Goal: Navigation & Orientation: Find specific page/section

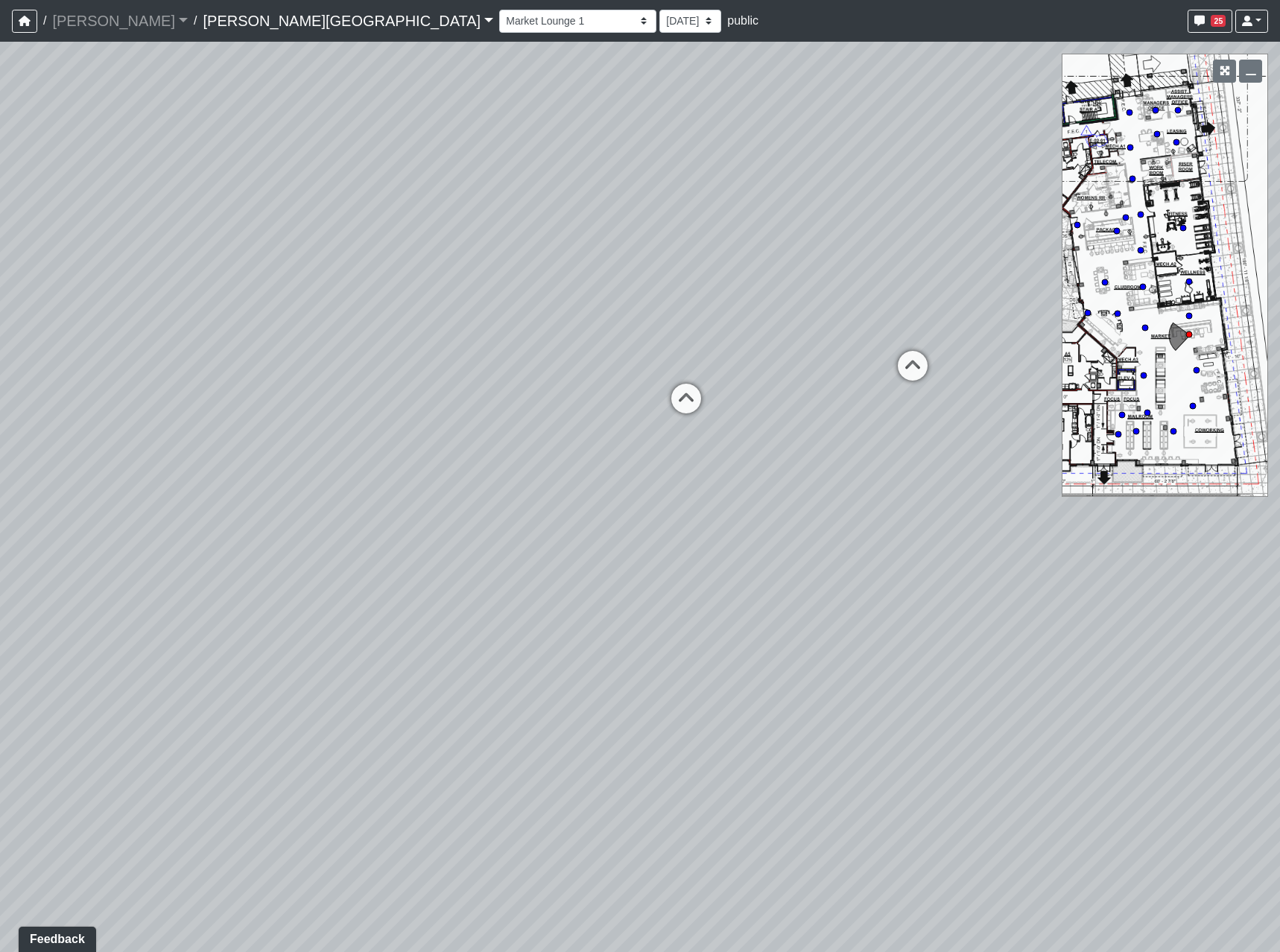
drag, startPoint x: 264, startPoint y: 620, endPoint x: 1055, endPoint y: 612, distance: 791.0
click at [1059, 619] on div "Loading... Coffee Bar Loading... Leasing Entry 2 Loading... Managers Office Loa…" at bounding box center [640, 497] width 1280 height 910
drag, startPoint x: 844, startPoint y: 494, endPoint x: 1256, endPoint y: 496, distance: 412.0
click at [1256, 496] on div "Loading... Coffee Bar Loading... Leasing Entry 2 Loading... Managers Office Loa…" at bounding box center [640, 497] width 1280 height 910
drag, startPoint x: 856, startPoint y: 541, endPoint x: 1049, endPoint y: 606, distance: 203.7
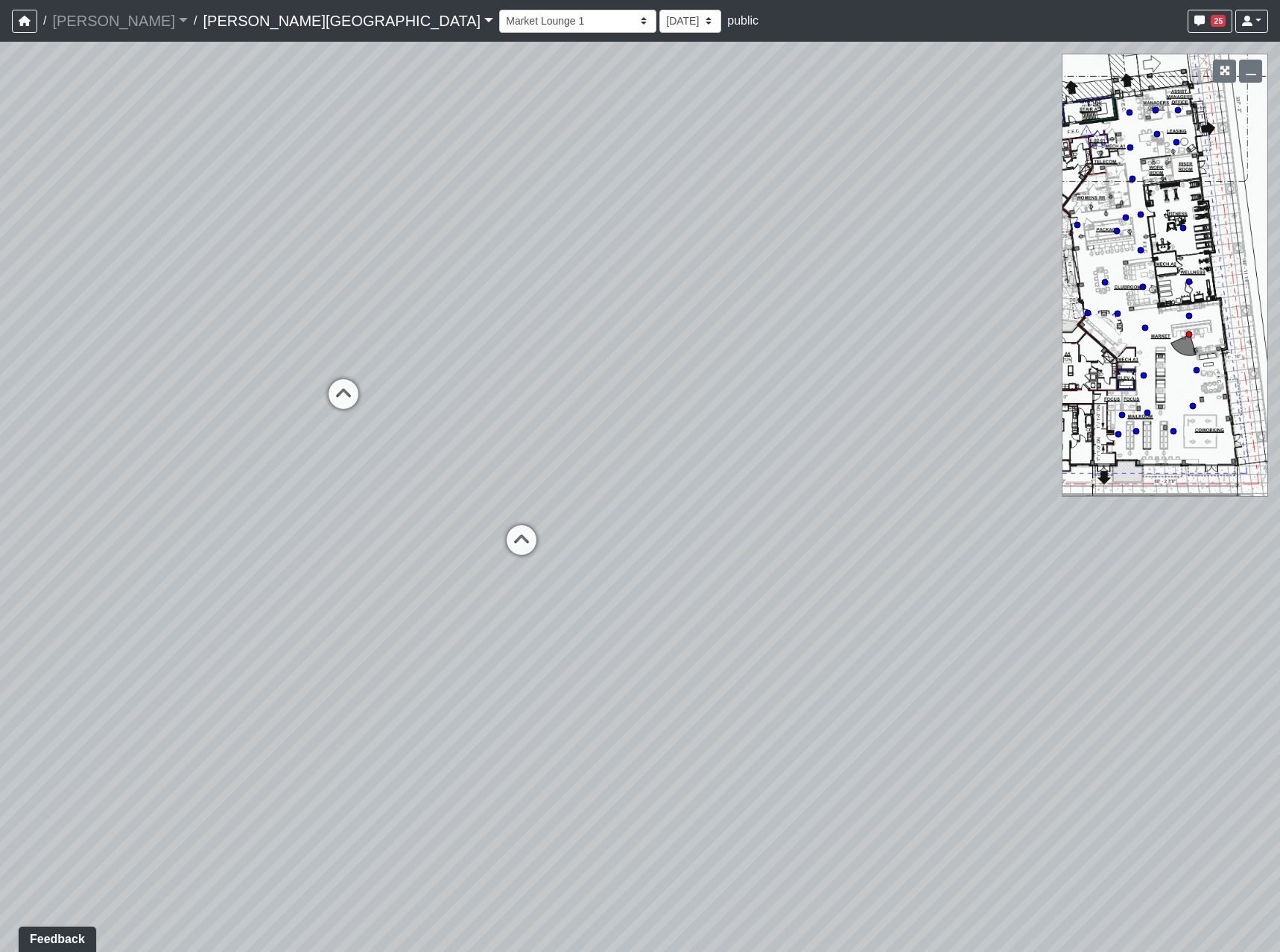
click at [1256, 604] on div "Loading... Coffee Bar Loading... Leasing Entry 2 Loading... Managers Office Loa…" at bounding box center [640, 497] width 1280 height 910
click at [551, 537] on icon at bounding box center [544, 542] width 45 height 45
drag, startPoint x: 776, startPoint y: 573, endPoint x: 337, endPoint y: 577, distance: 439.0
click at [339, 577] on div "Loading... Coffee Bar Loading... Leasing Entry 2 Loading... Managers Office Loa…" at bounding box center [640, 497] width 1280 height 910
drag, startPoint x: 411, startPoint y: 588, endPoint x: 1263, endPoint y: 597, distance: 852.0
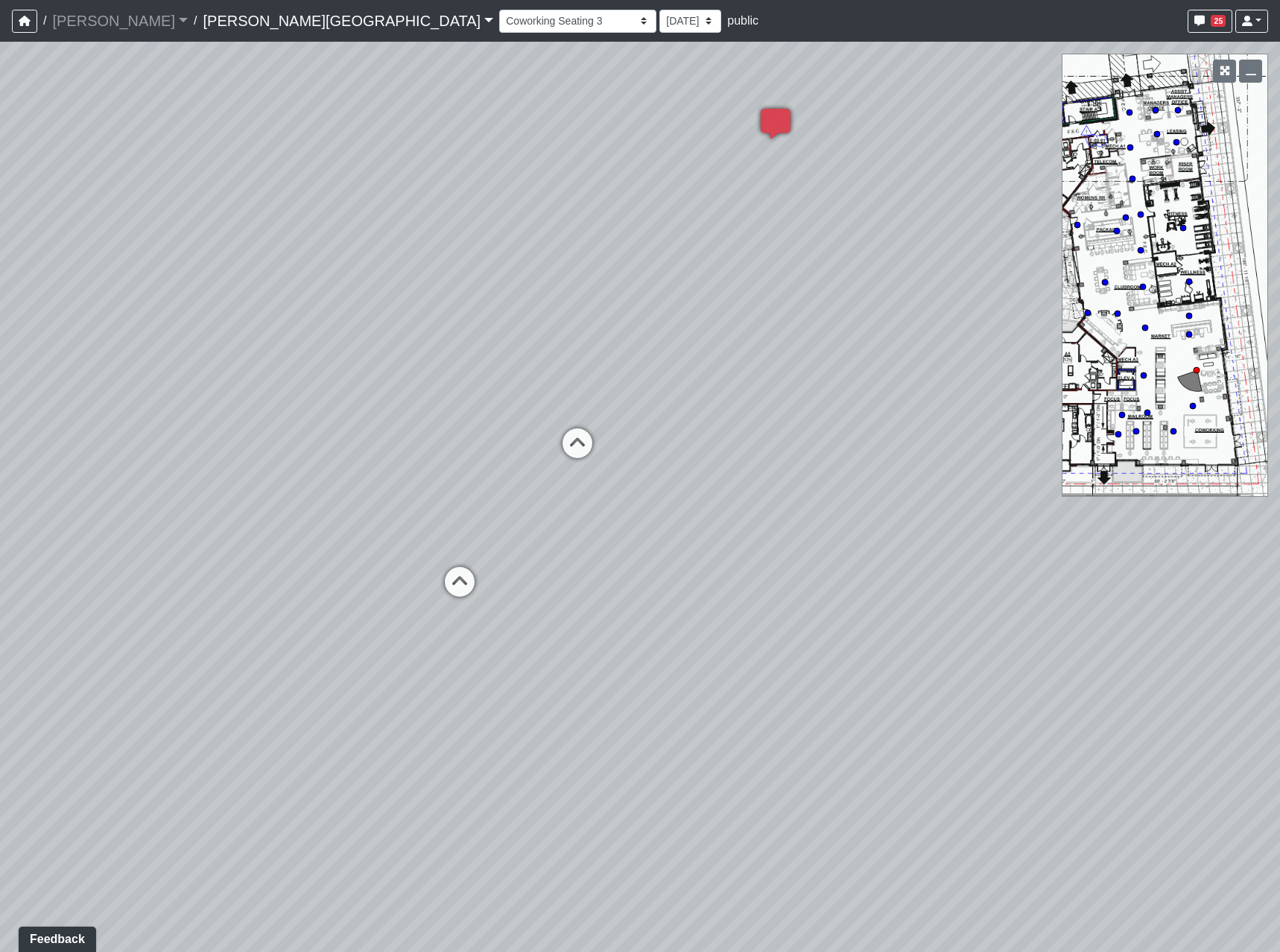
click at [1280, 609] on html "/ [PERSON_NAME] Loading... / [PERSON_NAME][GEOGRAPHIC_DATA] [PERSON_NAME][GEOGR…" at bounding box center [640, 476] width 1280 height 952
drag, startPoint x: 345, startPoint y: 699, endPoint x: 958, endPoint y: 747, distance: 614.9
click at [954, 748] on div "Loading... Coffee Bar Loading... Leasing Entry 2 Loading... Managers Office Loa…" at bounding box center [640, 497] width 1280 height 910
drag, startPoint x: 396, startPoint y: 746, endPoint x: 1277, endPoint y: 668, distance: 884.4
click at [1277, 668] on div "Loading... Coffee Bar Loading... Leasing Entry 2 Loading... Managers Office Loa…" at bounding box center [640, 497] width 1280 height 910
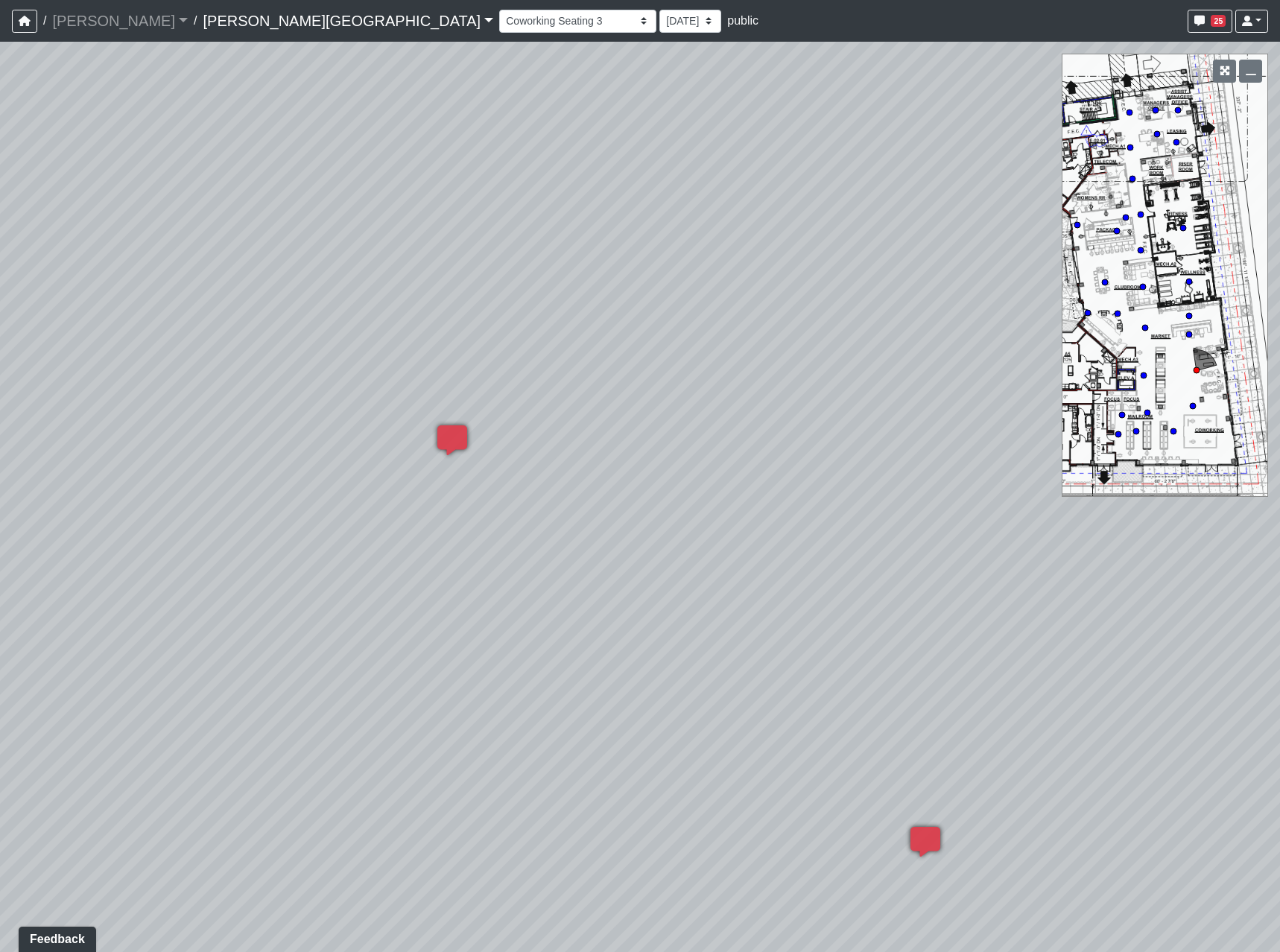
drag, startPoint x: 663, startPoint y: 747, endPoint x: 1168, endPoint y: 636, distance: 517.1
click at [1280, 631] on html "/ [PERSON_NAME] Loading... / [PERSON_NAME][GEOGRAPHIC_DATA] [PERSON_NAME][GEOGR…" at bounding box center [640, 476] width 1280 height 952
drag, startPoint x: 1116, startPoint y: 643, endPoint x: 189, endPoint y: 644, distance: 927.0
click at [228, 641] on div "Loading... Coffee Bar Loading... Leasing Entry 2 Loading... Managers Office Loa…" at bounding box center [640, 497] width 1280 height 910
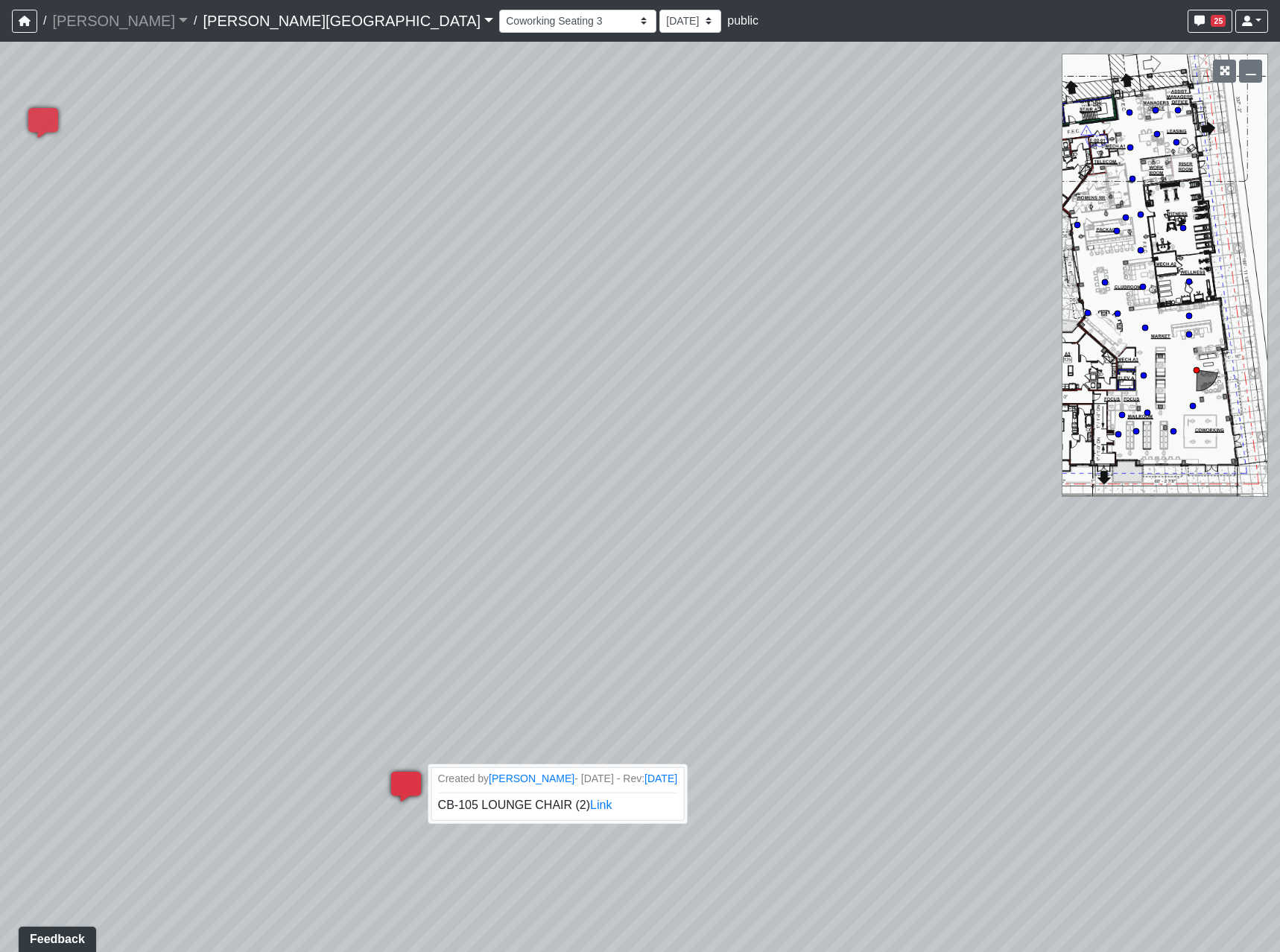
drag, startPoint x: 858, startPoint y: 642, endPoint x: 426, endPoint y: 794, distance: 458.0
click at [424, 794] on div "Loading... Coffee Bar Loading... Leasing Entry 2 Loading... Managers Office Loa…" at bounding box center [640, 497] width 1280 height 910
click at [595, 804] on link "Link" at bounding box center [606, 803] width 23 height 13
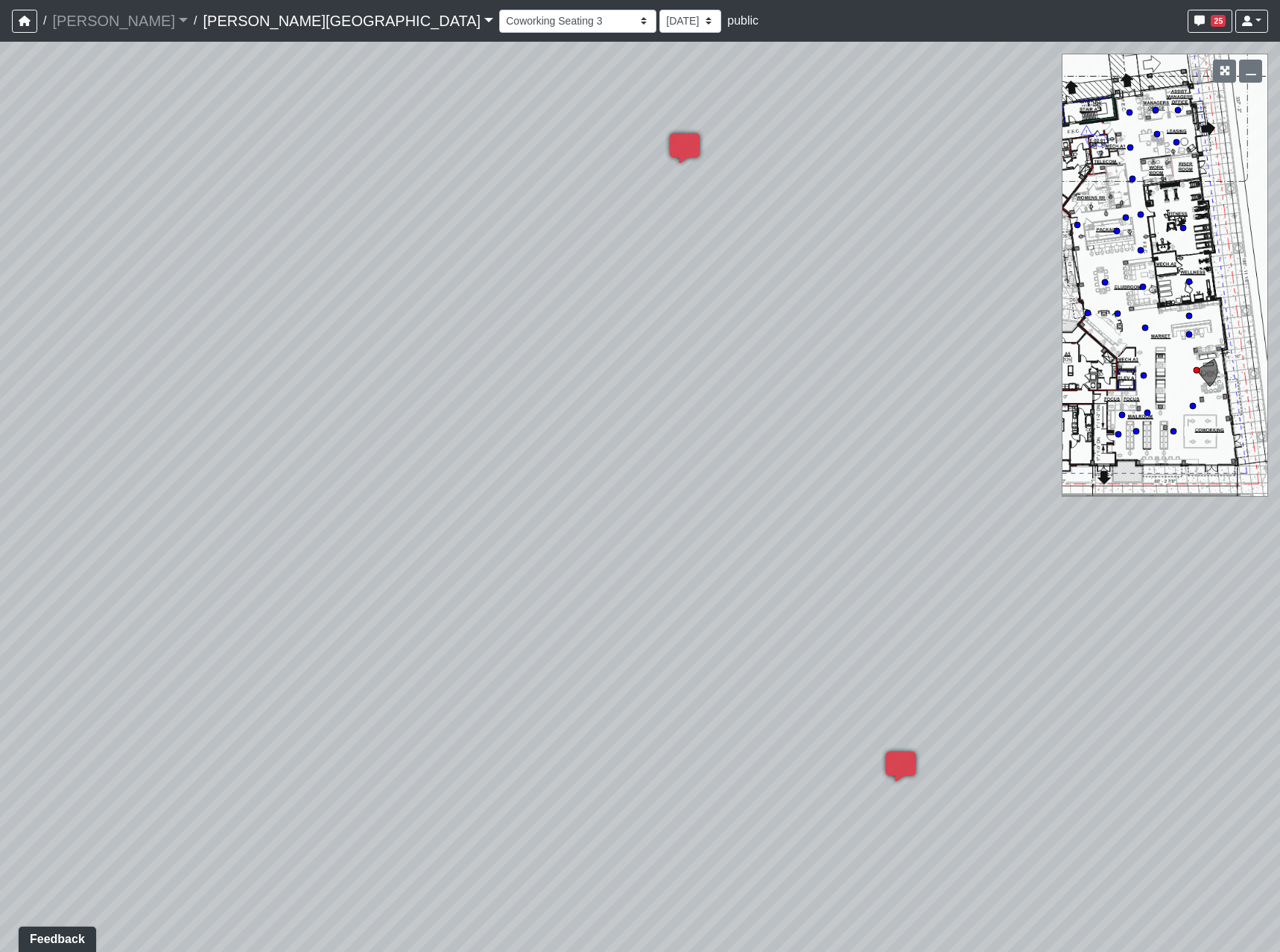
drag, startPoint x: 336, startPoint y: 697, endPoint x: 701, endPoint y: 637, distance: 369.9
click at [704, 635] on div "Loading... Coffee Bar Loading... Leasing Entry 2 Loading... Managers Office Loa…" at bounding box center [640, 497] width 1280 height 910
drag, startPoint x: 248, startPoint y: 311, endPoint x: 1259, endPoint y: 311, distance: 1011.0
click at [1280, 311] on html "/ [PERSON_NAME] Loading... / [PERSON_NAME][GEOGRAPHIC_DATA] [PERSON_NAME][GEOGR…" at bounding box center [640, 476] width 1280 height 952
drag, startPoint x: 632, startPoint y: 338, endPoint x: 742, endPoint y: 178, distance: 194.2
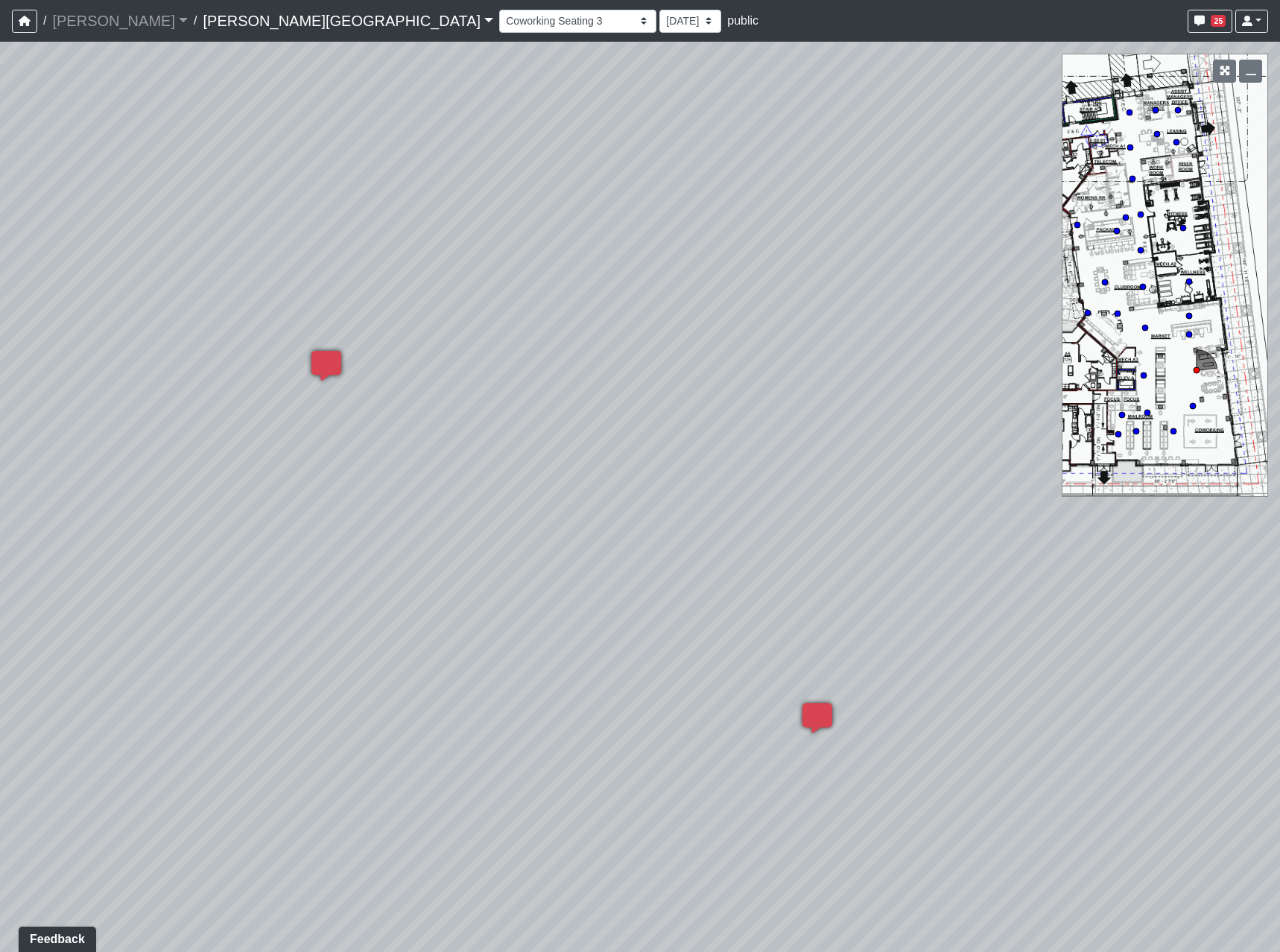
click at [741, 178] on div "Loading... Coffee Bar Loading... Leasing Entry 2 Loading... Managers Office Loa…" at bounding box center [640, 497] width 1280 height 910
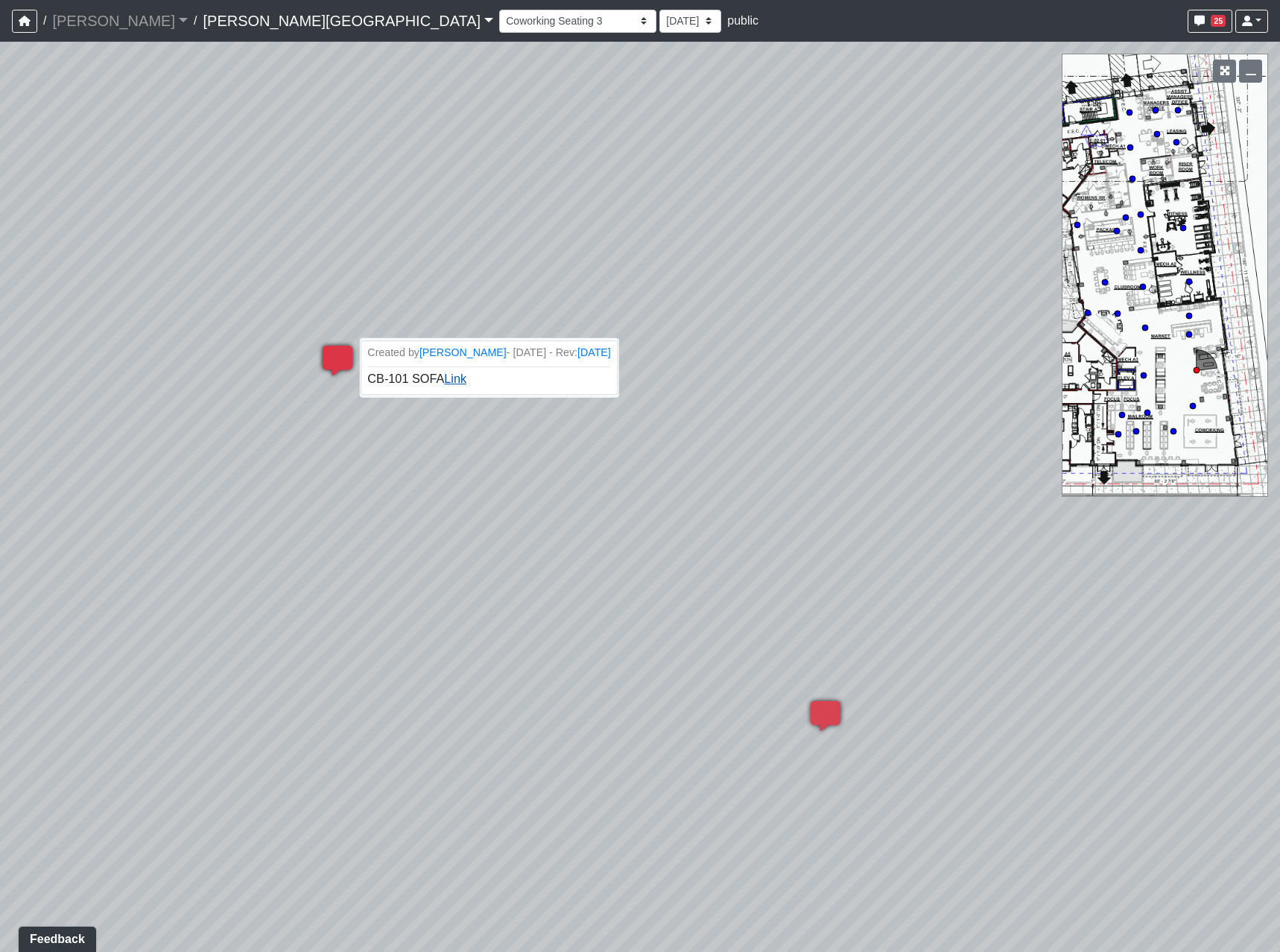
click at [454, 380] on link "Link" at bounding box center [455, 378] width 23 height 13
click at [448, 380] on link "Link" at bounding box center [455, 378] width 23 height 13
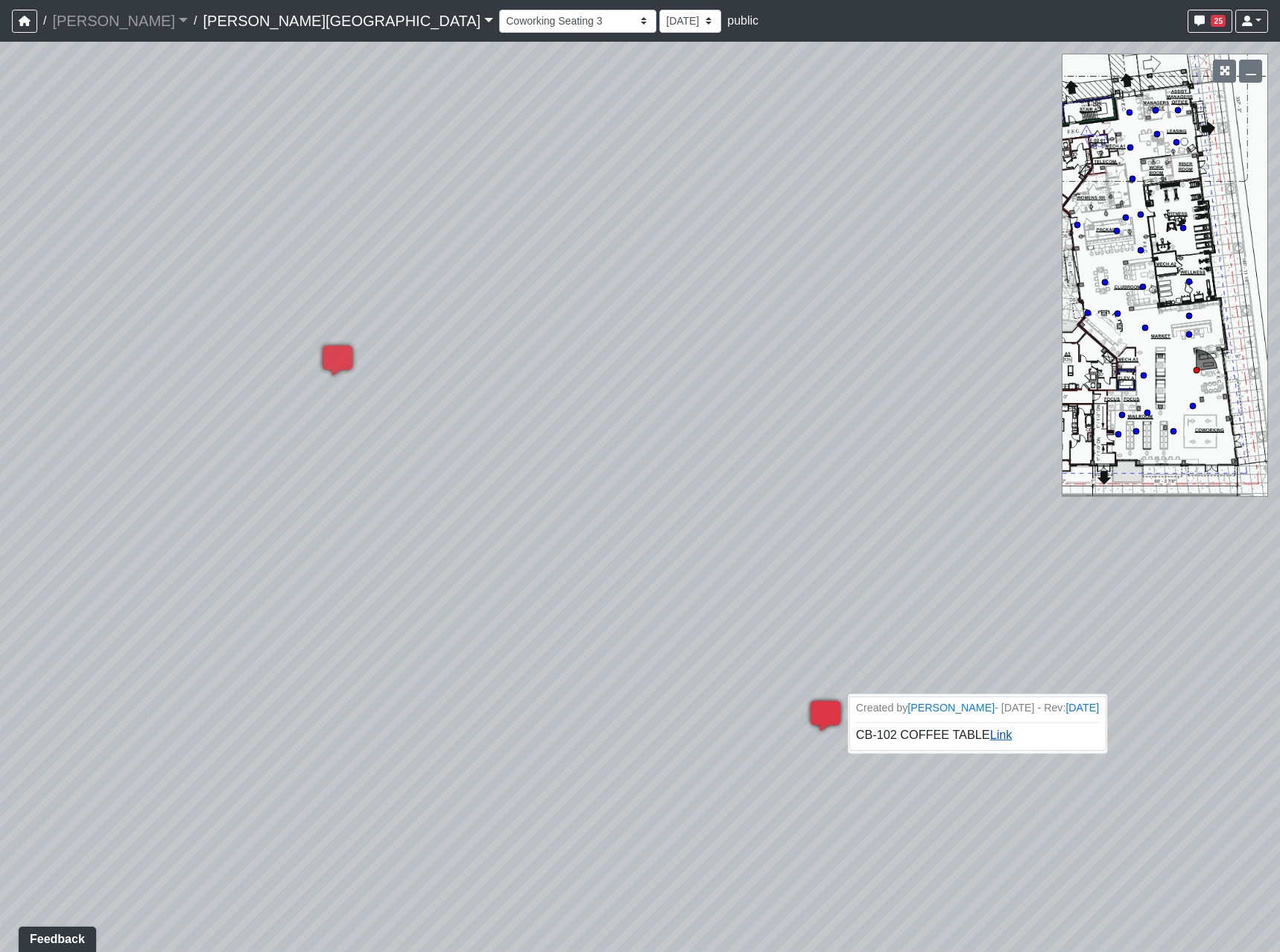
click at [990, 739] on link "Link" at bounding box center [1001, 734] width 23 height 13
click at [998, 732] on link "Link" at bounding box center [1001, 734] width 23 height 13
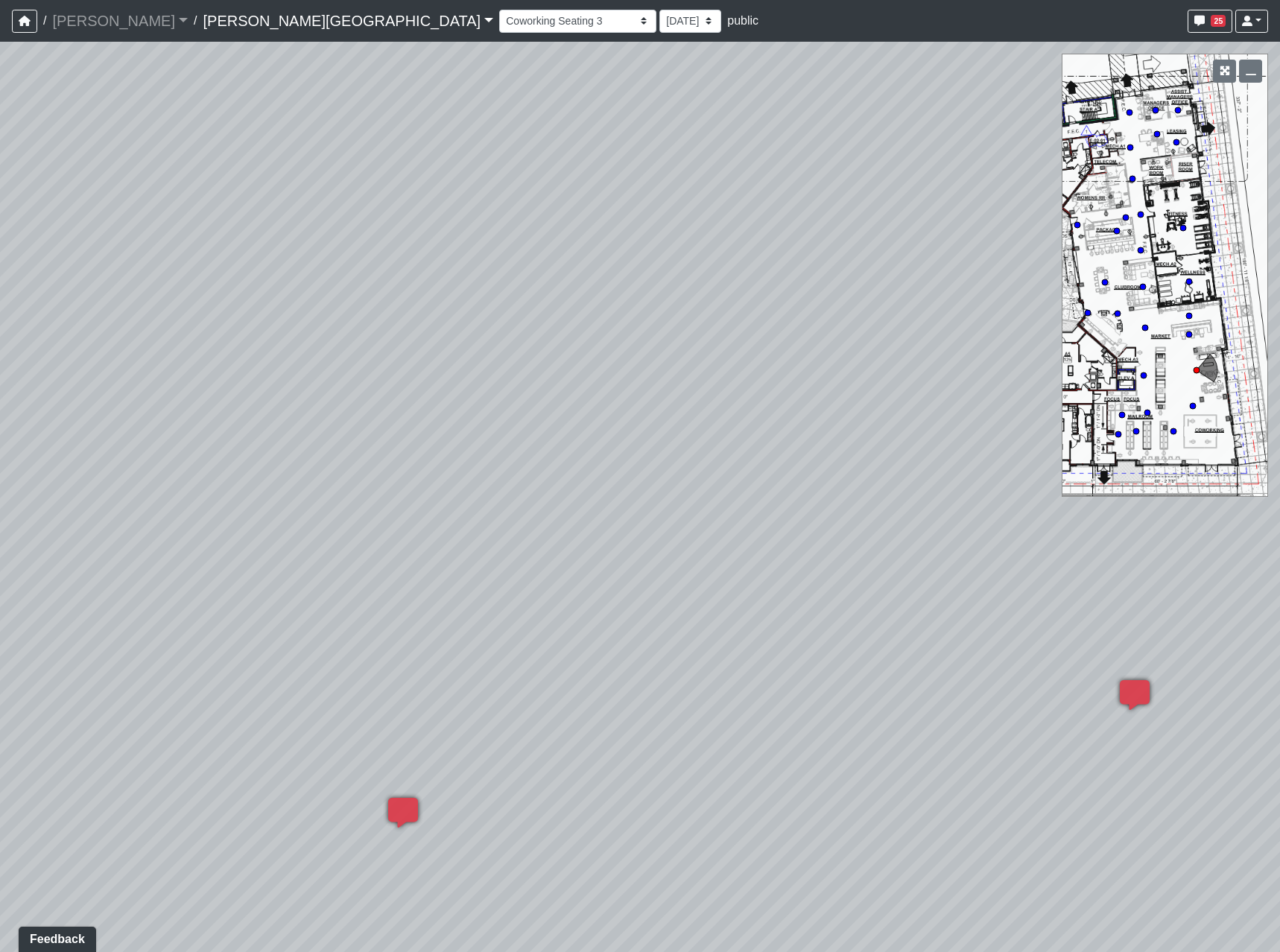
drag, startPoint x: 631, startPoint y: 359, endPoint x: -85, endPoint y: 449, distance: 721.6
click at [0, 449] on html "/ [PERSON_NAME] Loading... / [PERSON_NAME][GEOGRAPHIC_DATA] [PERSON_NAME][GEOGR…" at bounding box center [640, 476] width 1280 height 952
drag, startPoint x: 653, startPoint y: 541, endPoint x: -139, endPoint y: 587, distance: 793.3
click at [0, 587] on html "/ [PERSON_NAME] Loading... / [PERSON_NAME][GEOGRAPHIC_DATA] [PERSON_NAME][GEOGR…" at bounding box center [640, 476] width 1280 height 952
drag, startPoint x: 392, startPoint y: 436, endPoint x: 1276, endPoint y: 455, distance: 884.2
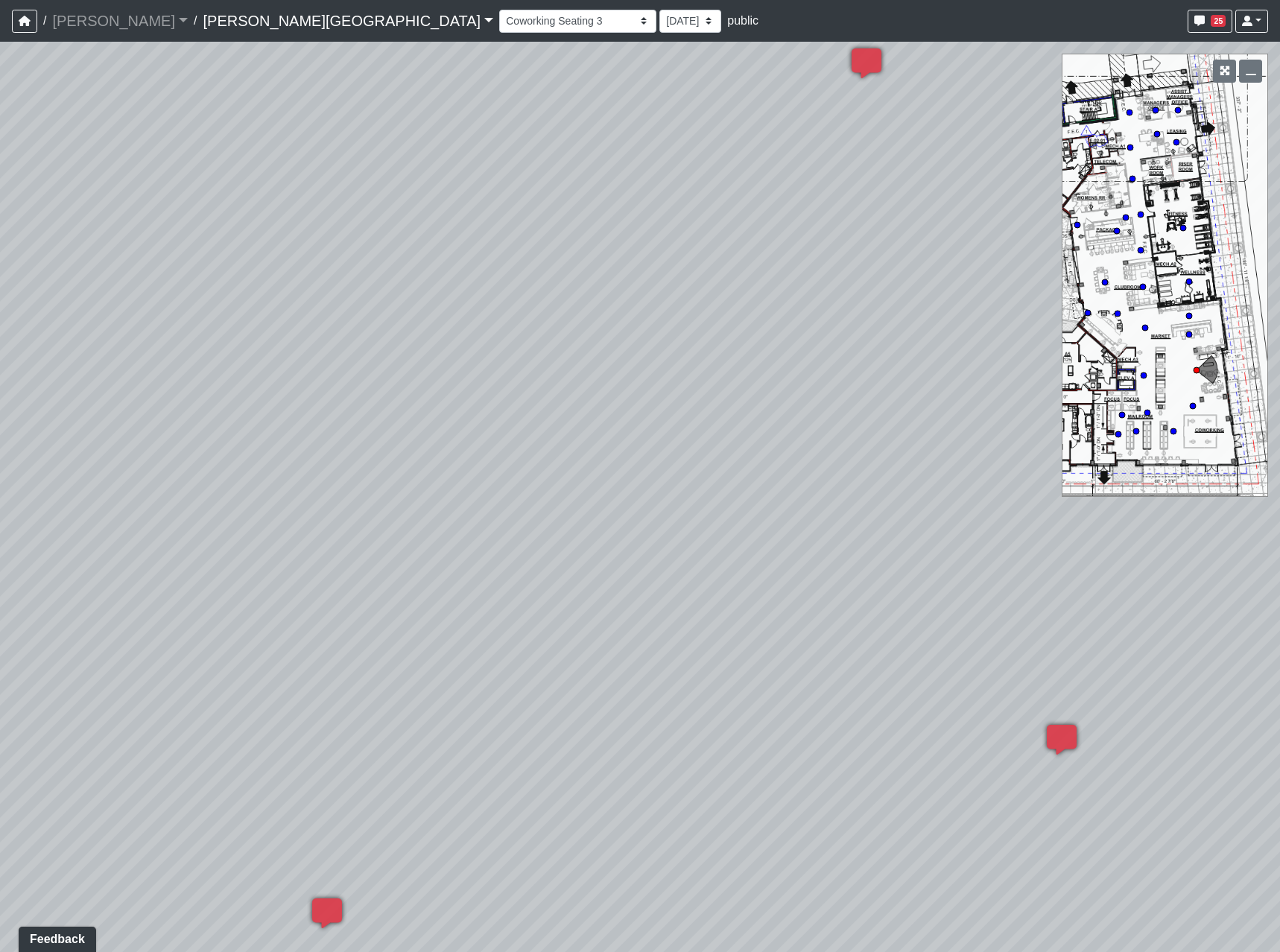
click at [1280, 457] on html "/ [PERSON_NAME] Loading... / [PERSON_NAME][GEOGRAPHIC_DATA] [PERSON_NAME][GEOGR…" at bounding box center [640, 476] width 1280 height 952
drag, startPoint x: 158, startPoint y: 460, endPoint x: 1235, endPoint y: 412, distance: 1078.1
click at [1235, 412] on div "Loading... Coffee Bar Loading... Leasing Entry 2 Loading... Managers Office Loa…" at bounding box center [640, 497] width 1280 height 910
drag, startPoint x: 745, startPoint y: 423, endPoint x: 1135, endPoint y: 587, distance: 423.1
click at [1261, 594] on div "Loading... Coffee Bar Loading... Leasing Entry 2 Loading... Managers Office Loa…" at bounding box center [640, 497] width 1280 height 910
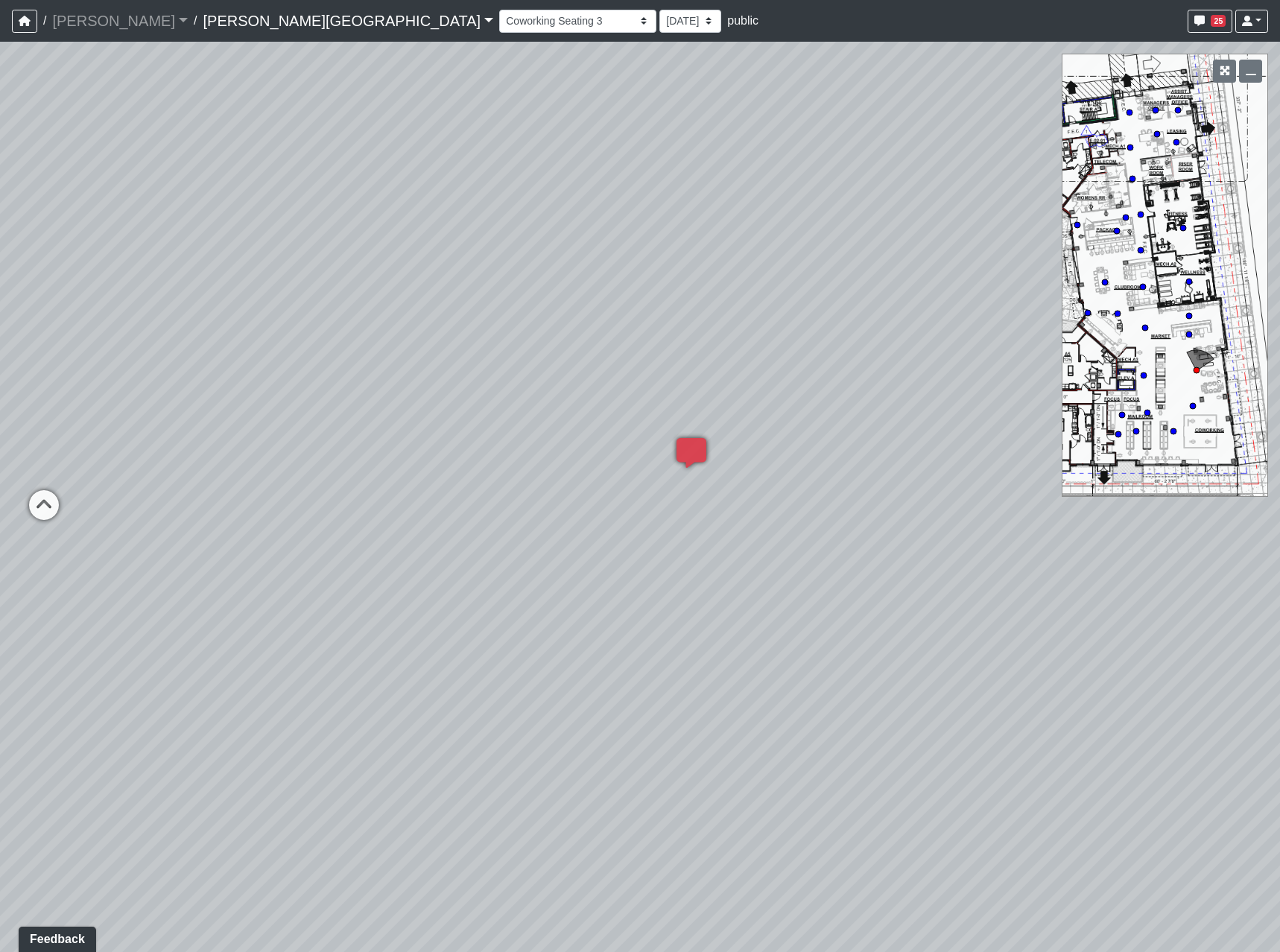
drag, startPoint x: 229, startPoint y: 604, endPoint x: -291, endPoint y: 417, distance: 552.6
click at [0, 417] on html "/ [PERSON_NAME] Loading... / [PERSON_NAME][GEOGRAPHIC_DATA] [PERSON_NAME][GEOGR…" at bounding box center [640, 476] width 1280 height 952
drag, startPoint x: 452, startPoint y: 416, endPoint x: 303, endPoint y: 530, distance: 187.6
click at [303, 530] on div "Loading... Coffee Bar Loading... Leasing Entry 2 Loading... Managers Office Loa…" at bounding box center [640, 497] width 1280 height 910
drag, startPoint x: 764, startPoint y: 707, endPoint x: -165, endPoint y: 625, distance: 932.6
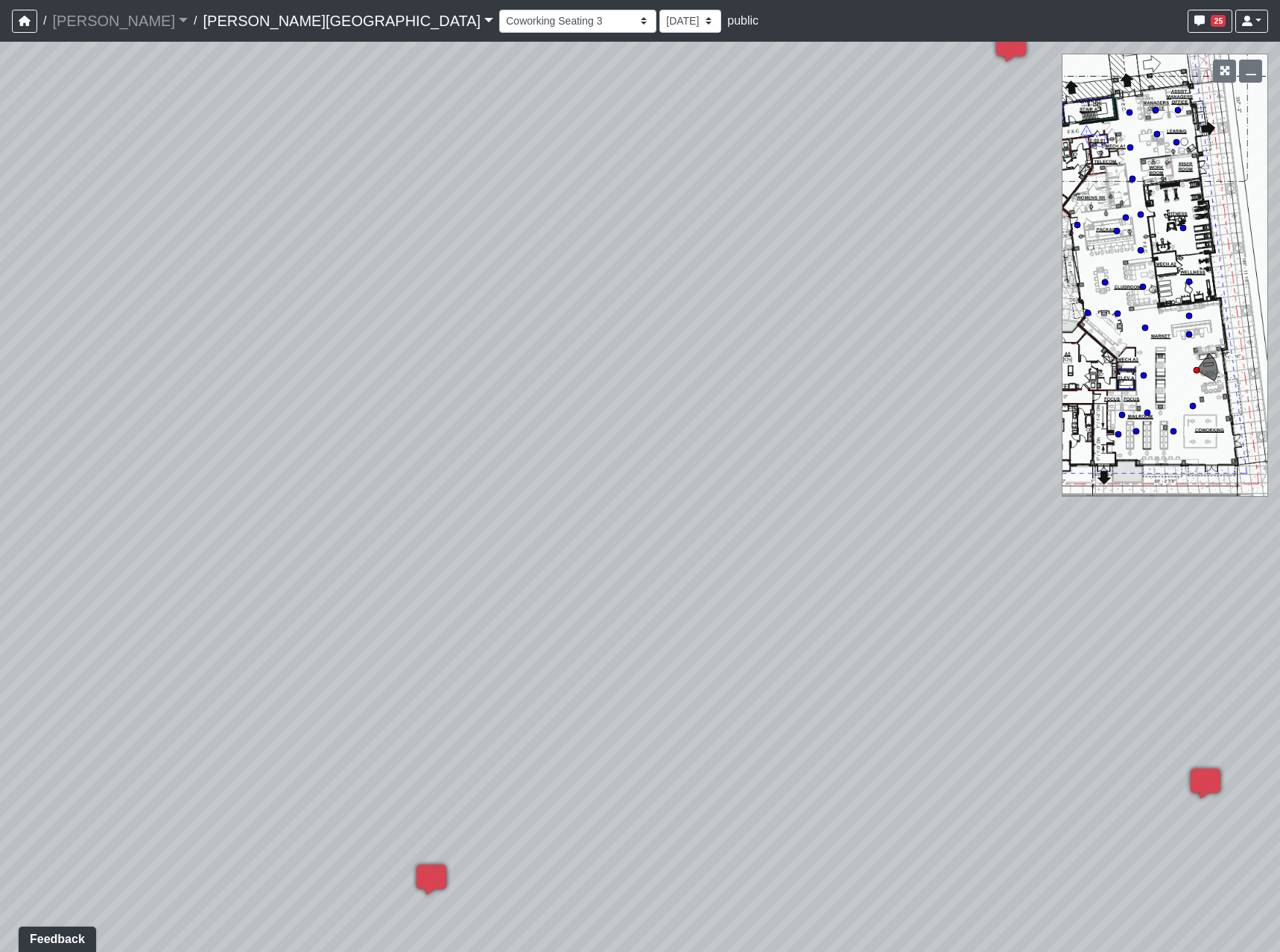
click at [0, 625] on html "/ [PERSON_NAME] Loading... / [PERSON_NAME][GEOGRAPHIC_DATA] [PERSON_NAME][GEOGR…" at bounding box center [640, 476] width 1280 height 952
drag, startPoint x: 620, startPoint y: 406, endPoint x: 403, endPoint y: 652, distance: 328.0
click at [404, 659] on div "Loading... Coffee Bar Loading... Leasing Entry 2 Loading... Managers Office Loa…" at bounding box center [640, 497] width 1280 height 910
drag, startPoint x: 850, startPoint y: 788, endPoint x: -415, endPoint y: 518, distance: 1293.5
click at [0, 518] on html "/ [PERSON_NAME] Loading... / [PERSON_NAME][GEOGRAPHIC_DATA] [PERSON_NAME][GEOGR…" at bounding box center [640, 476] width 1280 height 952
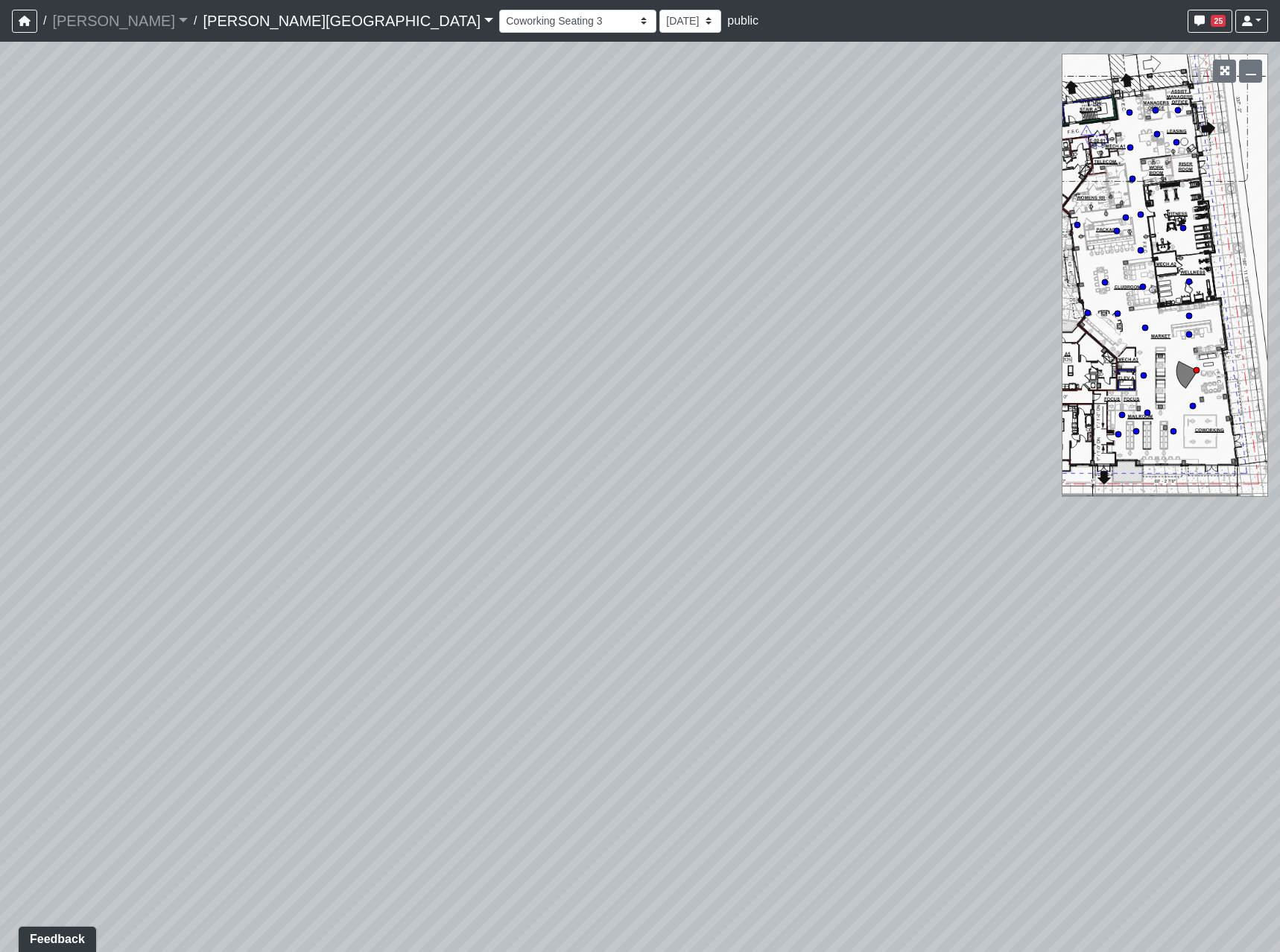
drag, startPoint x: 1003, startPoint y: 581, endPoint x: -173, endPoint y: 632, distance: 1177.1
click at [0, 632] on html "/ [PERSON_NAME] Loading... / [PERSON_NAME][GEOGRAPHIC_DATA] [PERSON_NAME][GEOGR…" at bounding box center [640, 476] width 1280 height 952
drag, startPoint x: 847, startPoint y: 601, endPoint x: 1279, endPoint y: 728, distance: 450.3
click at [1280, 732] on html "/ [PERSON_NAME] Loading... / [PERSON_NAME][GEOGRAPHIC_DATA] [PERSON_NAME][GEOGR…" at bounding box center [640, 476] width 1280 height 952
drag, startPoint x: 326, startPoint y: 353, endPoint x: 1280, endPoint y: 575, distance: 979.5
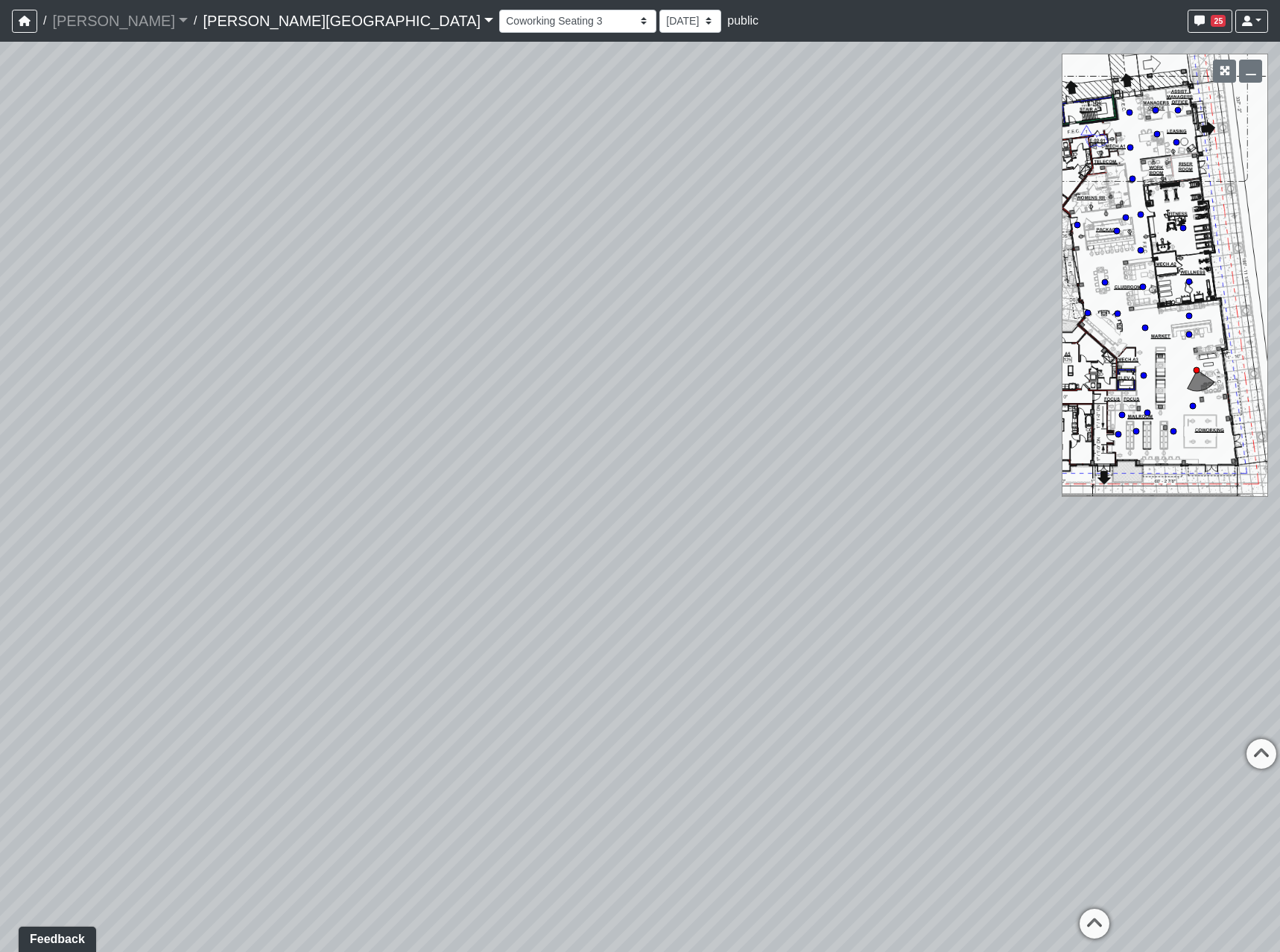
click at [1280, 575] on html "/ [PERSON_NAME] Loading... / [PERSON_NAME][GEOGRAPHIC_DATA] [PERSON_NAME][GEOGR…" at bounding box center [640, 476] width 1280 height 952
drag, startPoint x: 463, startPoint y: 620, endPoint x: 138, endPoint y: 573, distance: 328.4
click at [139, 574] on div "Loading... Coffee Bar Loading... Leasing Entry 2 Loading... Managers Office Loa…" at bounding box center [640, 497] width 1280 height 910
drag, startPoint x: 707, startPoint y: 729, endPoint x: 576, endPoint y: 647, distance: 154.5
click at [576, 647] on div "Loading... Coffee Bar Loading... Leasing Entry 2 Loading... Managers Office Loa…" at bounding box center [640, 497] width 1280 height 910
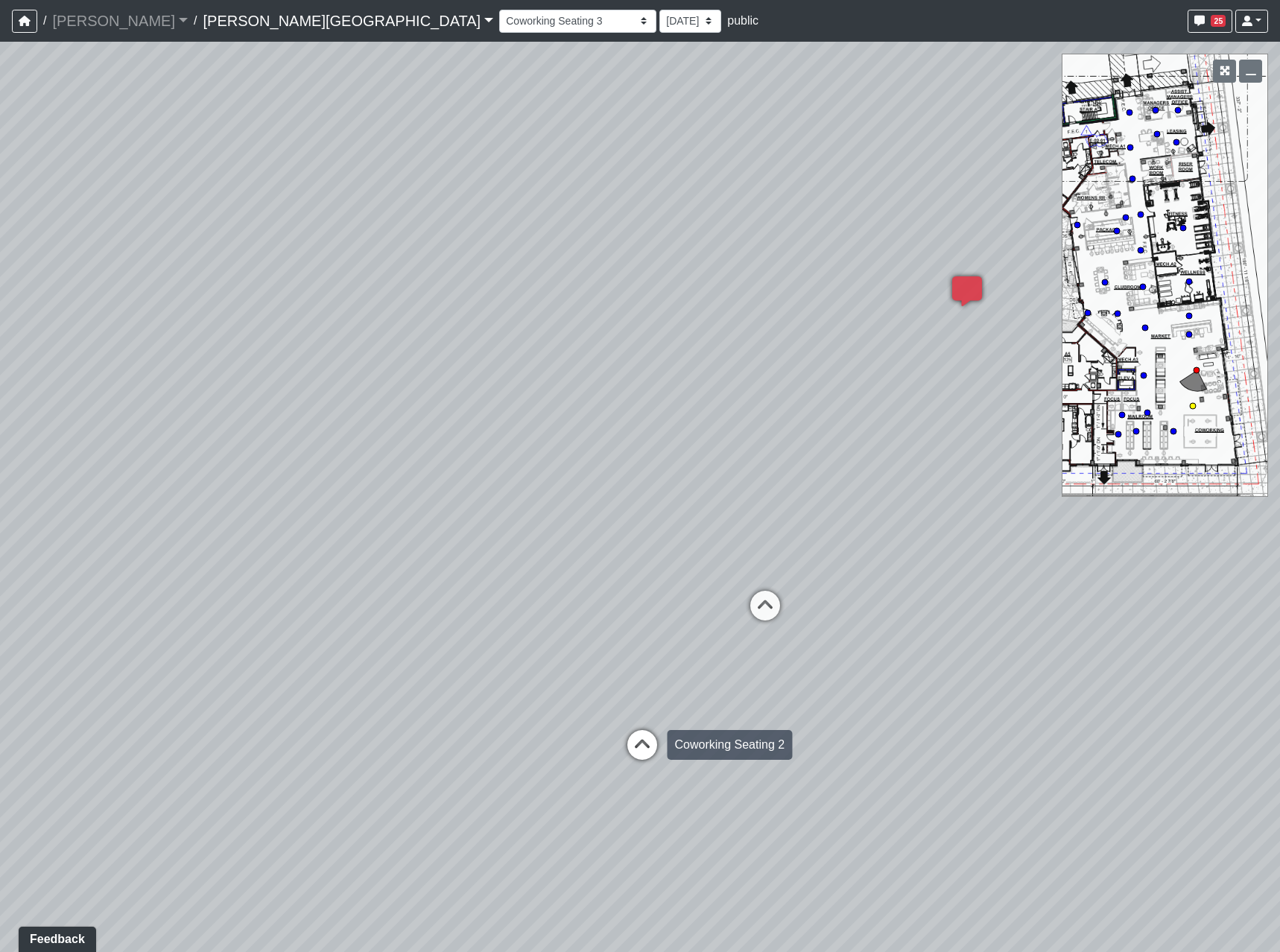
click at [647, 747] on icon at bounding box center [642, 752] width 45 height 45
drag, startPoint x: 283, startPoint y: 739, endPoint x: 38, endPoint y: 662, distance: 256.8
click at [38, 665] on div "Loading... Coffee Bar Loading... Leasing Entry 2 Loading... Managers Office Loa…" at bounding box center [640, 497] width 1280 height 910
drag, startPoint x: 366, startPoint y: 598, endPoint x: 1280, endPoint y: 667, distance: 916.6
click at [1280, 667] on html "/ [PERSON_NAME] Loading... / [PERSON_NAME][GEOGRAPHIC_DATA] [PERSON_NAME][GEOGR…" at bounding box center [640, 476] width 1280 height 952
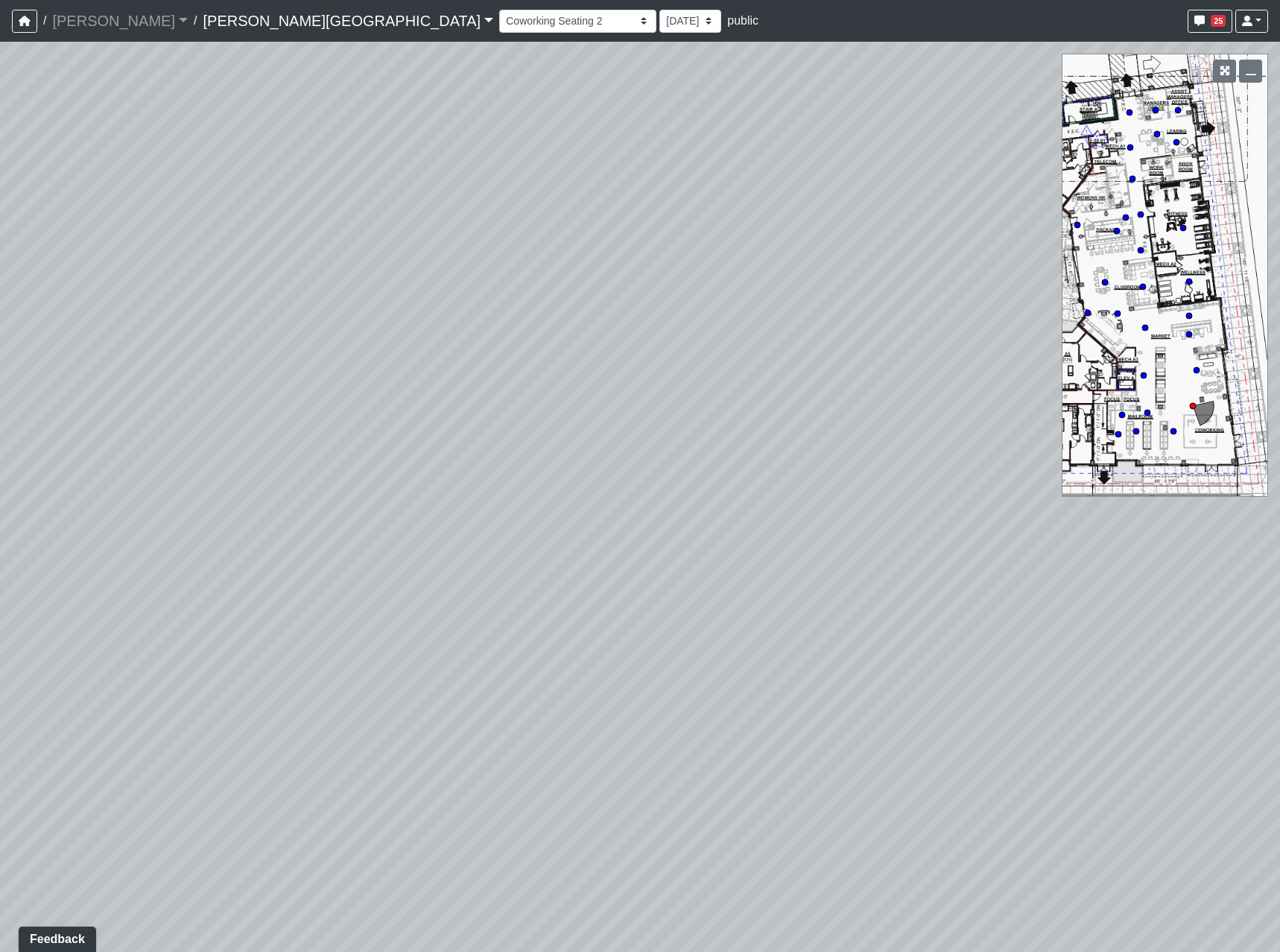
drag, startPoint x: 281, startPoint y: 628, endPoint x: 1280, endPoint y: 629, distance: 999.0
click at [1280, 629] on html "/ [PERSON_NAME] Loading... / [PERSON_NAME][GEOGRAPHIC_DATA] [PERSON_NAME][GEOGR…" at bounding box center [640, 476] width 1280 height 952
drag, startPoint x: 80, startPoint y: 662, endPoint x: 1280, endPoint y: 662, distance: 1200.0
click at [1280, 662] on html "/ [PERSON_NAME] Loading... / [PERSON_NAME][GEOGRAPHIC_DATA] [PERSON_NAME][GEOGR…" at bounding box center [640, 476] width 1280 height 952
drag, startPoint x: 313, startPoint y: 675, endPoint x: 636, endPoint y: 682, distance: 323.1
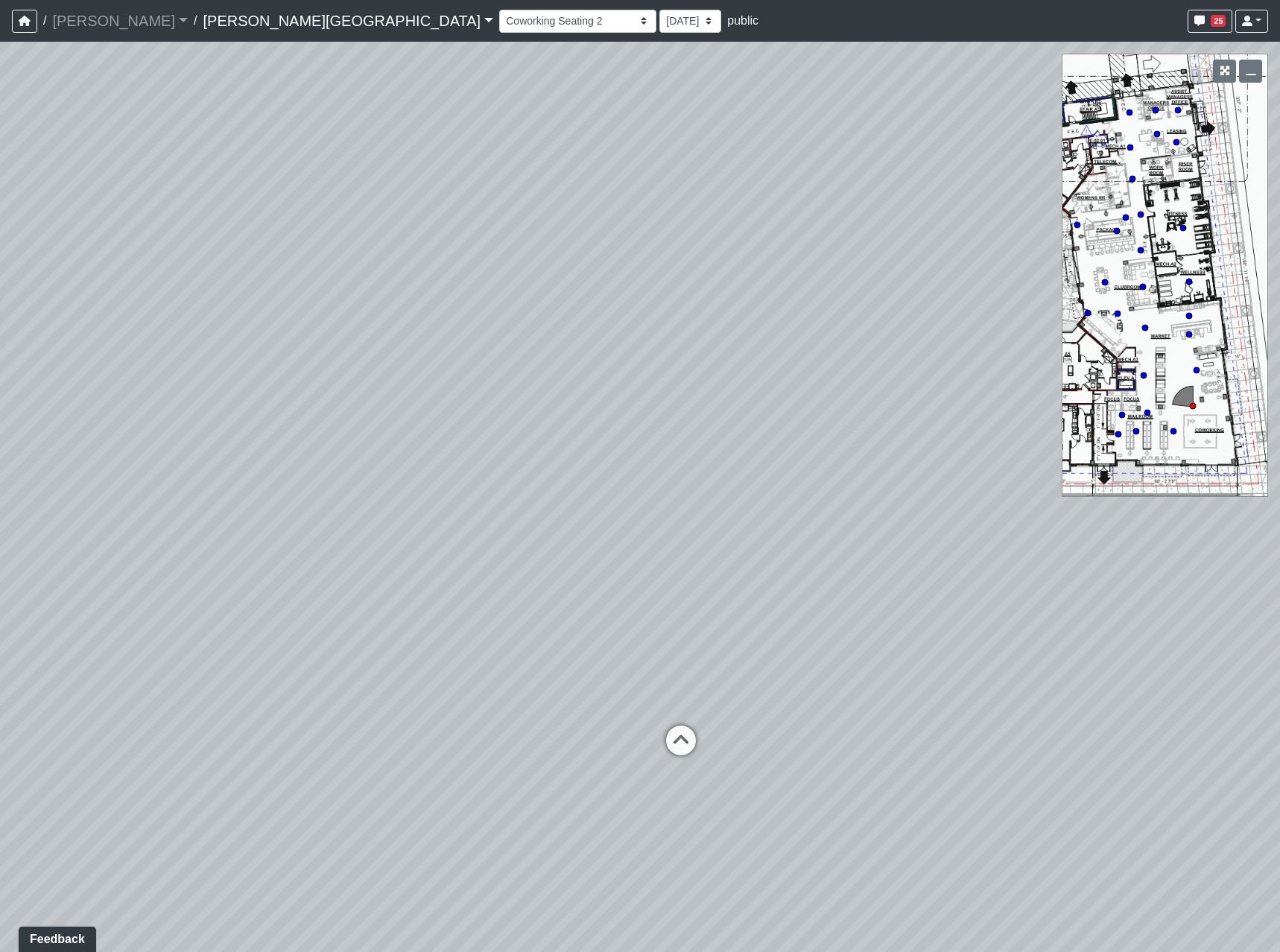
click at [1056, 685] on div "Loading... Coffee Bar Loading... Leasing Entry 2 Loading... Managers Office Loa…" at bounding box center [640, 497] width 1280 height 910
drag, startPoint x: 246, startPoint y: 666, endPoint x: 1280, endPoint y: 694, distance: 1034.4
click at [1280, 694] on html "/ [PERSON_NAME] Loading... / [PERSON_NAME][GEOGRAPHIC_DATA] [PERSON_NAME][GEOGR…" at bounding box center [640, 476] width 1280 height 952
drag, startPoint x: 216, startPoint y: 661, endPoint x: 1280, endPoint y: 386, distance: 1099.0
click at [1280, 386] on html "/ [PERSON_NAME] Loading... / [PERSON_NAME][GEOGRAPHIC_DATA] [PERSON_NAME][GEOGR…" at bounding box center [640, 476] width 1280 height 952
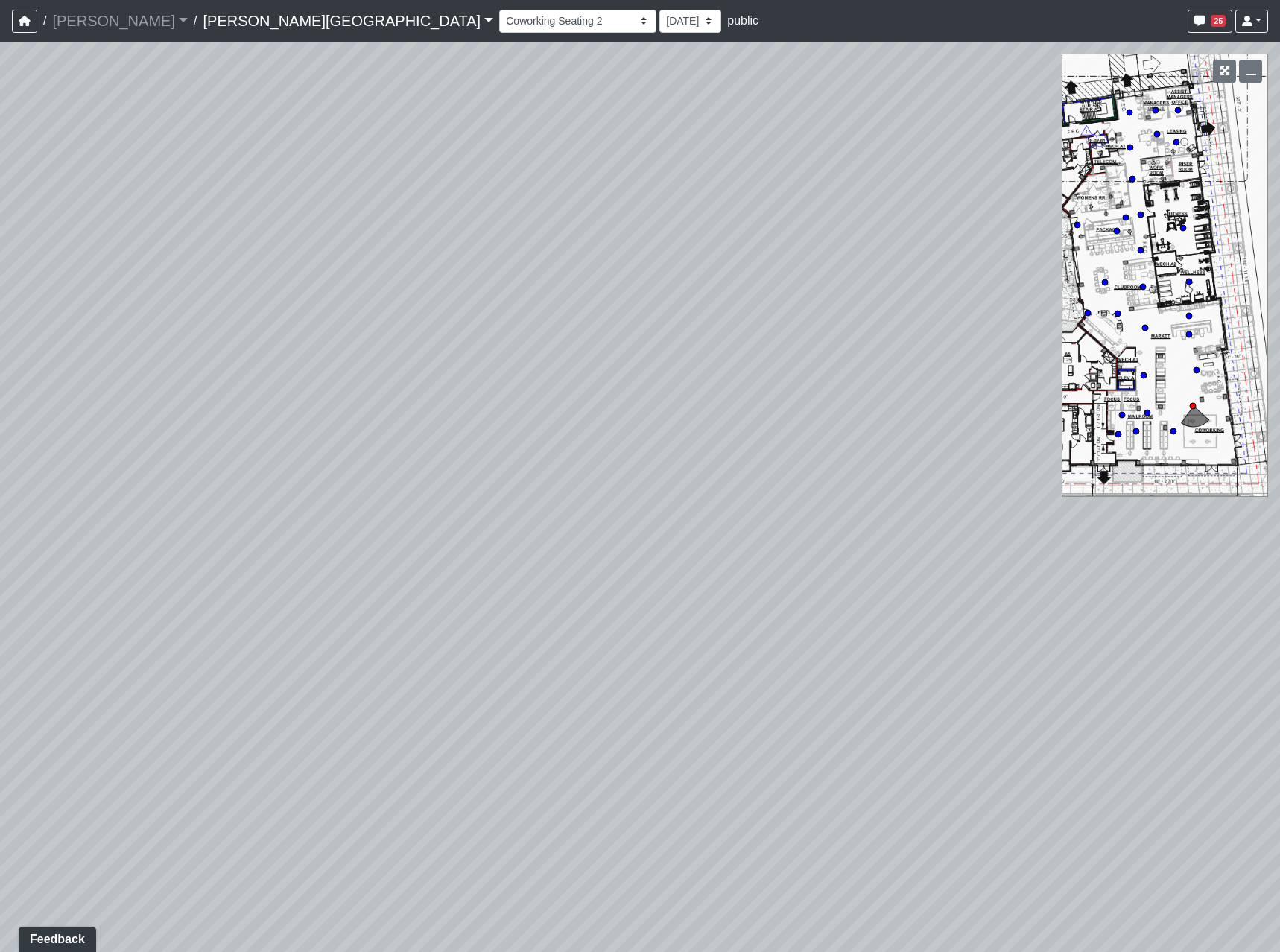
drag, startPoint x: 375, startPoint y: 564, endPoint x: 1204, endPoint y: 463, distance: 835.1
click at [1214, 468] on div "Loading... Coffee Bar Loading... Leasing Entry 2 Loading... Managers Office Loa…" at bounding box center [640, 497] width 1280 height 910
drag, startPoint x: 323, startPoint y: 497, endPoint x: 1245, endPoint y: 612, distance: 929.1
click at [1280, 620] on html "/ [PERSON_NAME] Loading... / [PERSON_NAME][GEOGRAPHIC_DATA] [PERSON_NAME][GEOGR…" at bounding box center [640, 476] width 1280 height 952
drag, startPoint x: 335, startPoint y: 584, endPoint x: 1139, endPoint y: 646, distance: 806.4
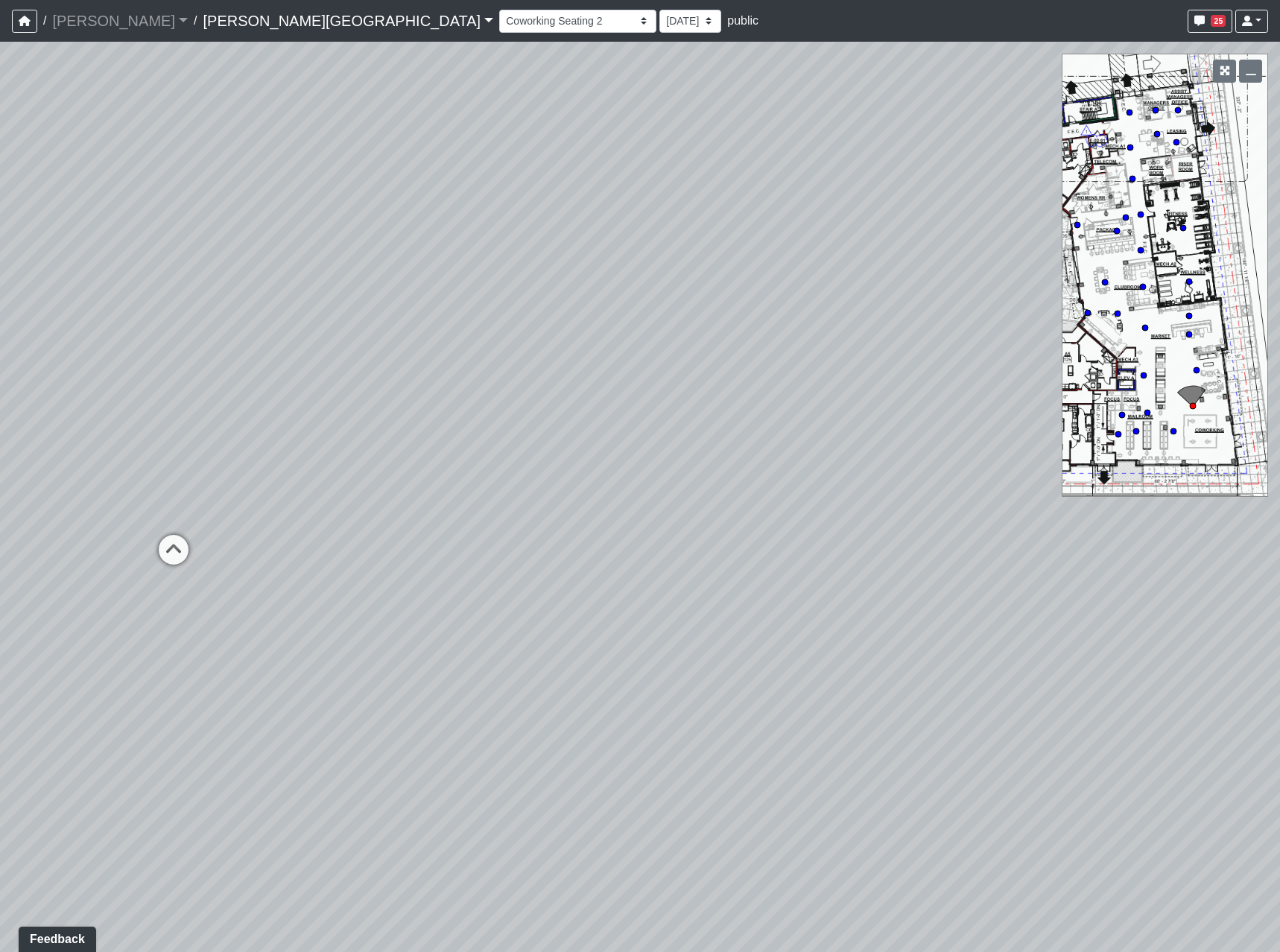
click at [1139, 646] on div "Loading... Coffee Bar Loading... Leasing Entry 2 Loading... Managers Office Loa…" at bounding box center [640, 497] width 1280 height 910
drag, startPoint x: 886, startPoint y: 420, endPoint x: 1113, endPoint y: 364, distance: 233.8
click at [1132, 352] on div "Loading... Coffee Bar Loading... Leasing Entry 2 Loading... Managers Office Loa…" at bounding box center [640, 497] width 1280 height 910
click at [407, 460] on icon at bounding box center [416, 468] width 45 height 45
drag, startPoint x: 968, startPoint y: 455, endPoint x: 84, endPoint y: 358, distance: 889.3
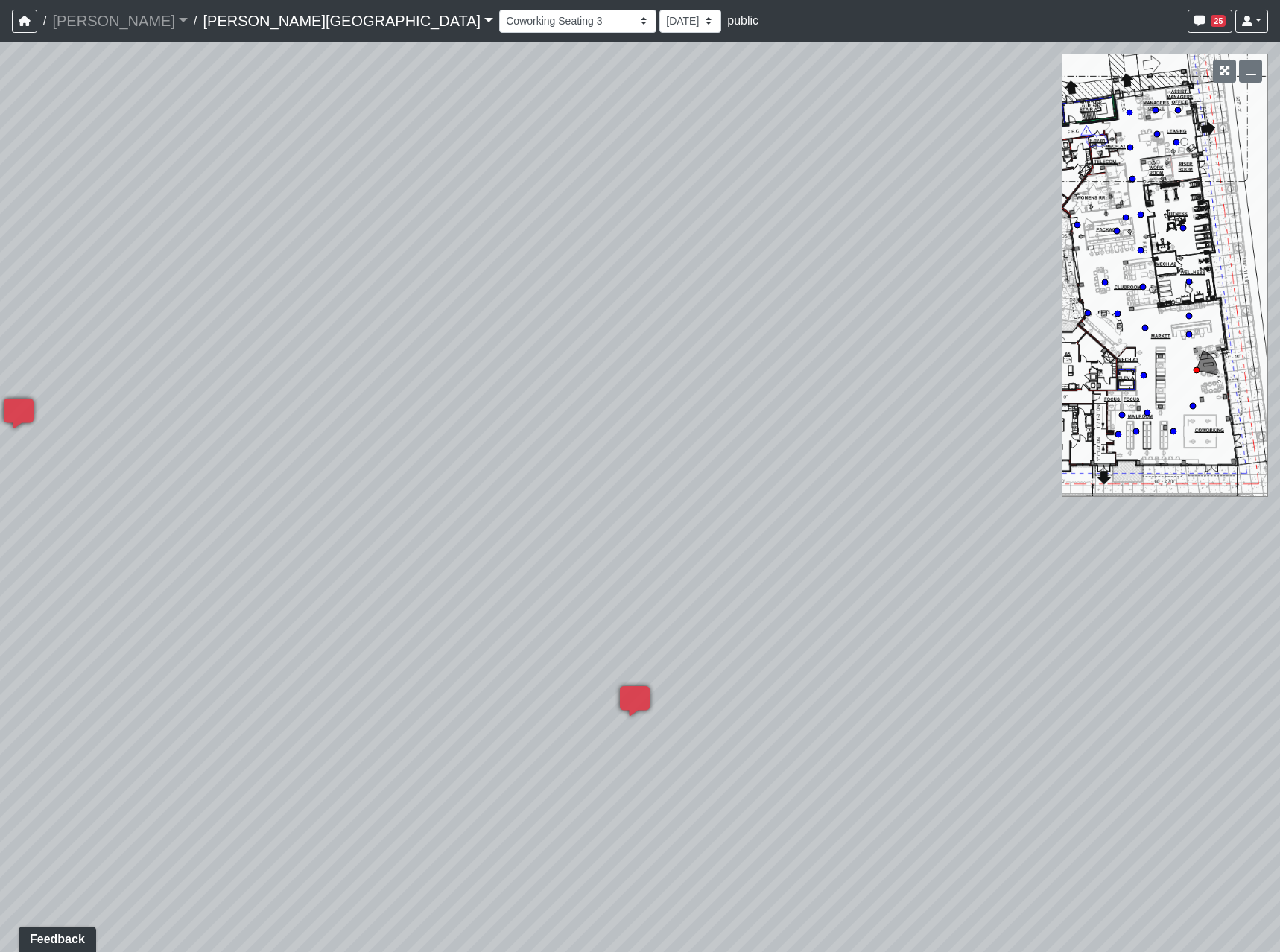
click at [0, 361] on html "/ [PERSON_NAME] Loading... / [PERSON_NAME][GEOGRAPHIC_DATA] [PERSON_NAME][GEOGR…" at bounding box center [640, 476] width 1280 height 952
drag, startPoint x: 915, startPoint y: 457, endPoint x: -273, endPoint y: 592, distance: 1195.6
click at [0, 592] on html "/ [PERSON_NAME] Loading... / [PERSON_NAME][GEOGRAPHIC_DATA] [PERSON_NAME][GEOGR…" at bounding box center [640, 476] width 1280 height 952
drag, startPoint x: 873, startPoint y: 344, endPoint x: 217, endPoint y: 428, distance: 661.4
click at [208, 426] on div "Loading... Coffee Bar Loading... Leasing Entry 2 Loading... Managers Office Loa…" at bounding box center [640, 497] width 1280 height 910
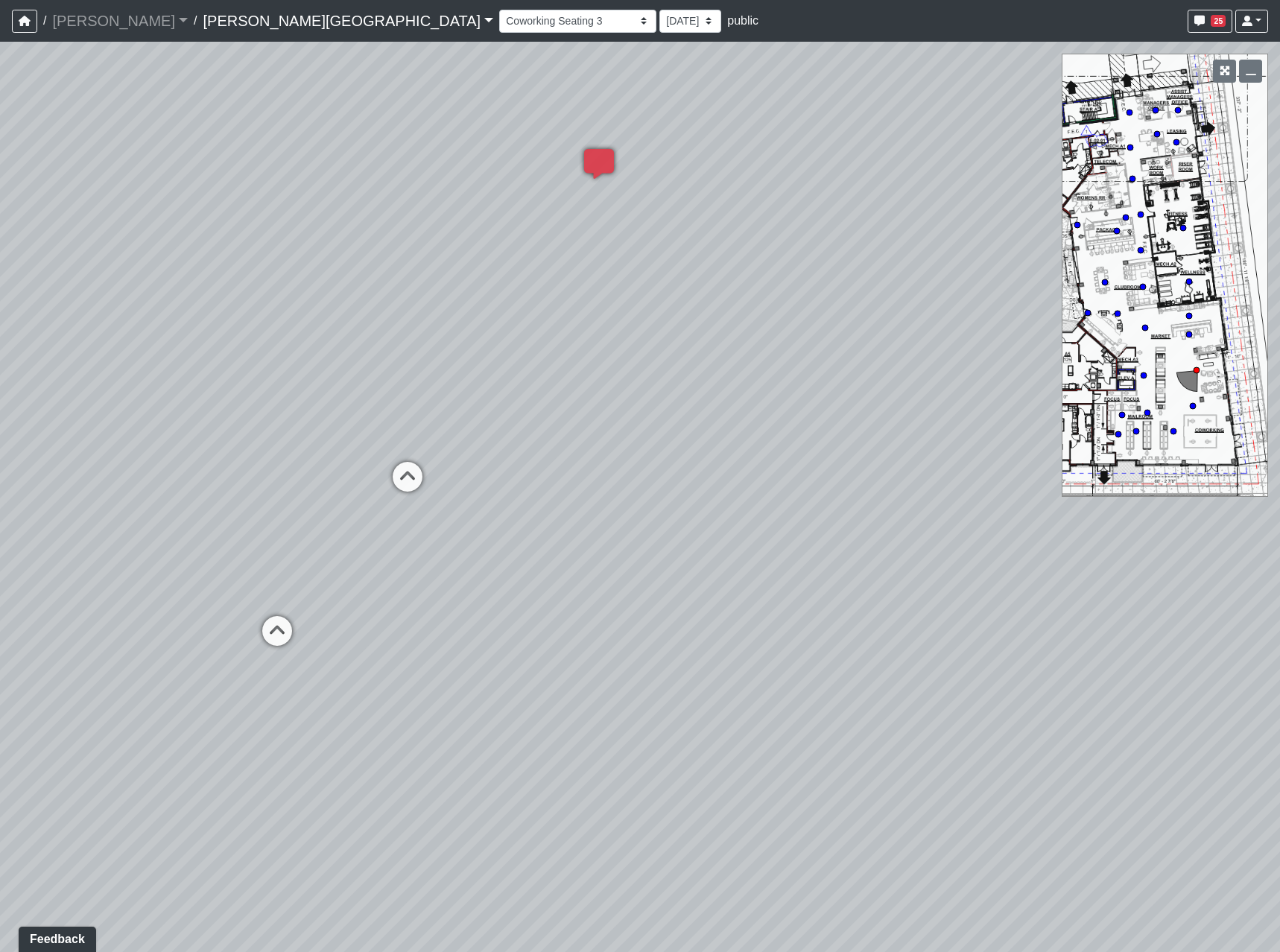
drag, startPoint x: 809, startPoint y: 427, endPoint x: -32, endPoint y: 515, distance: 845.6
click at [0, 515] on html "/ [PERSON_NAME] Loading... / [PERSON_NAME][GEOGRAPHIC_DATA] [PERSON_NAME][GEOGR…" at bounding box center [640, 476] width 1280 height 952
drag, startPoint x: 749, startPoint y: 523, endPoint x: 160, endPoint y: 508, distance: 589.2
click at [150, 508] on div "Loading... Coffee Bar Loading... Leasing Entry 2 Loading... Managers Office Loa…" at bounding box center [640, 497] width 1280 height 910
drag, startPoint x: 891, startPoint y: 520, endPoint x: -131, endPoint y: 461, distance: 1023.7
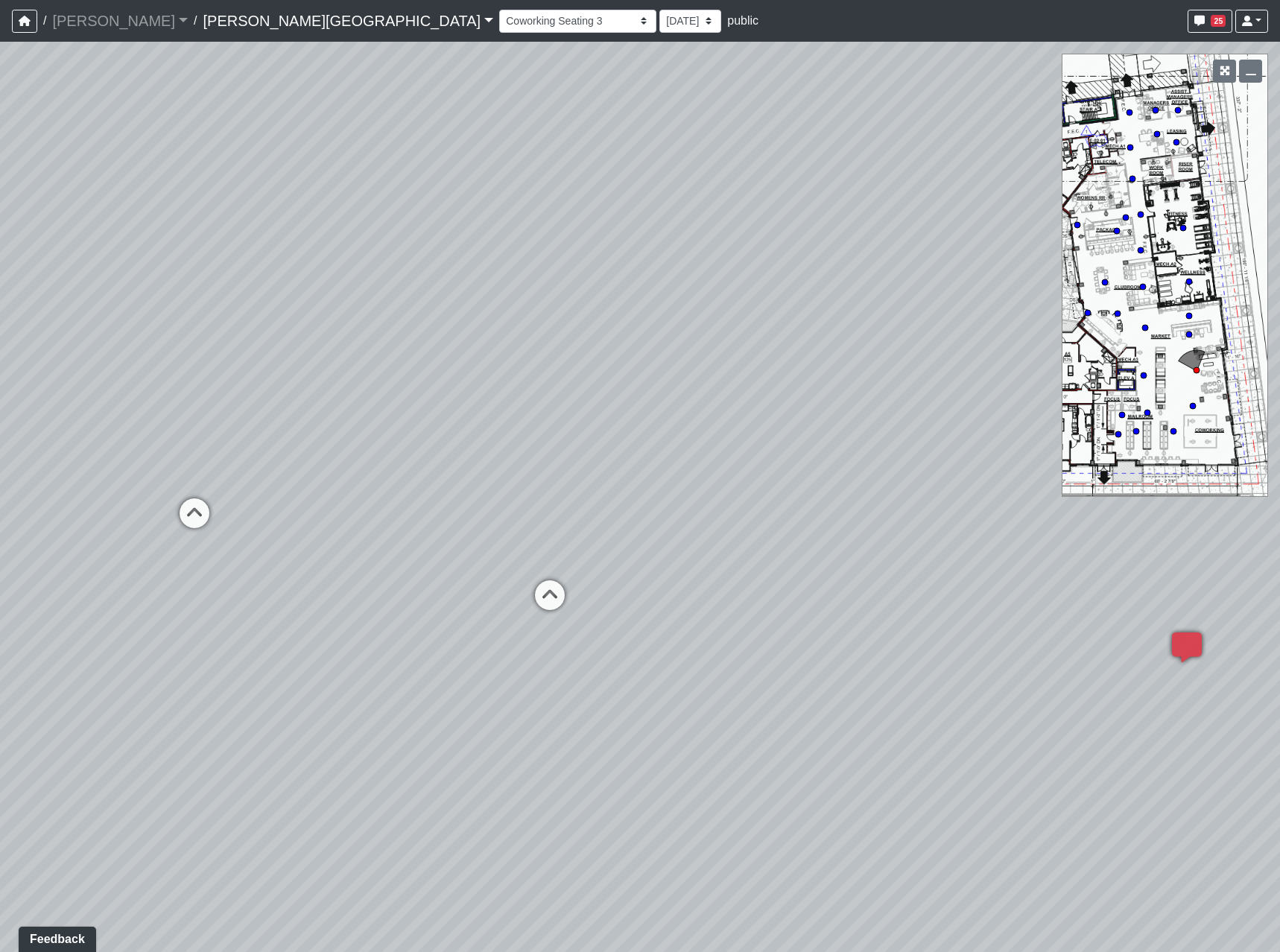
click at [0, 461] on html "/ [PERSON_NAME] Loading... / [PERSON_NAME][GEOGRAPHIC_DATA] [PERSON_NAME][GEOGR…" at bounding box center [640, 476] width 1280 height 952
drag, startPoint x: 191, startPoint y: 475, endPoint x: 829, endPoint y: 449, distance: 638.5
click at [1215, 408] on div "Loading... Coffee Bar Loading... Leasing Entry 2 Loading... Managers Office Loa…" at bounding box center [640, 497] width 1280 height 910
drag, startPoint x: 478, startPoint y: 461, endPoint x: 1107, endPoint y: 469, distance: 629.1
click at [1280, 465] on html "/ [PERSON_NAME] Loading... / [PERSON_NAME][GEOGRAPHIC_DATA] [PERSON_NAME][GEOGR…" at bounding box center [640, 476] width 1280 height 952
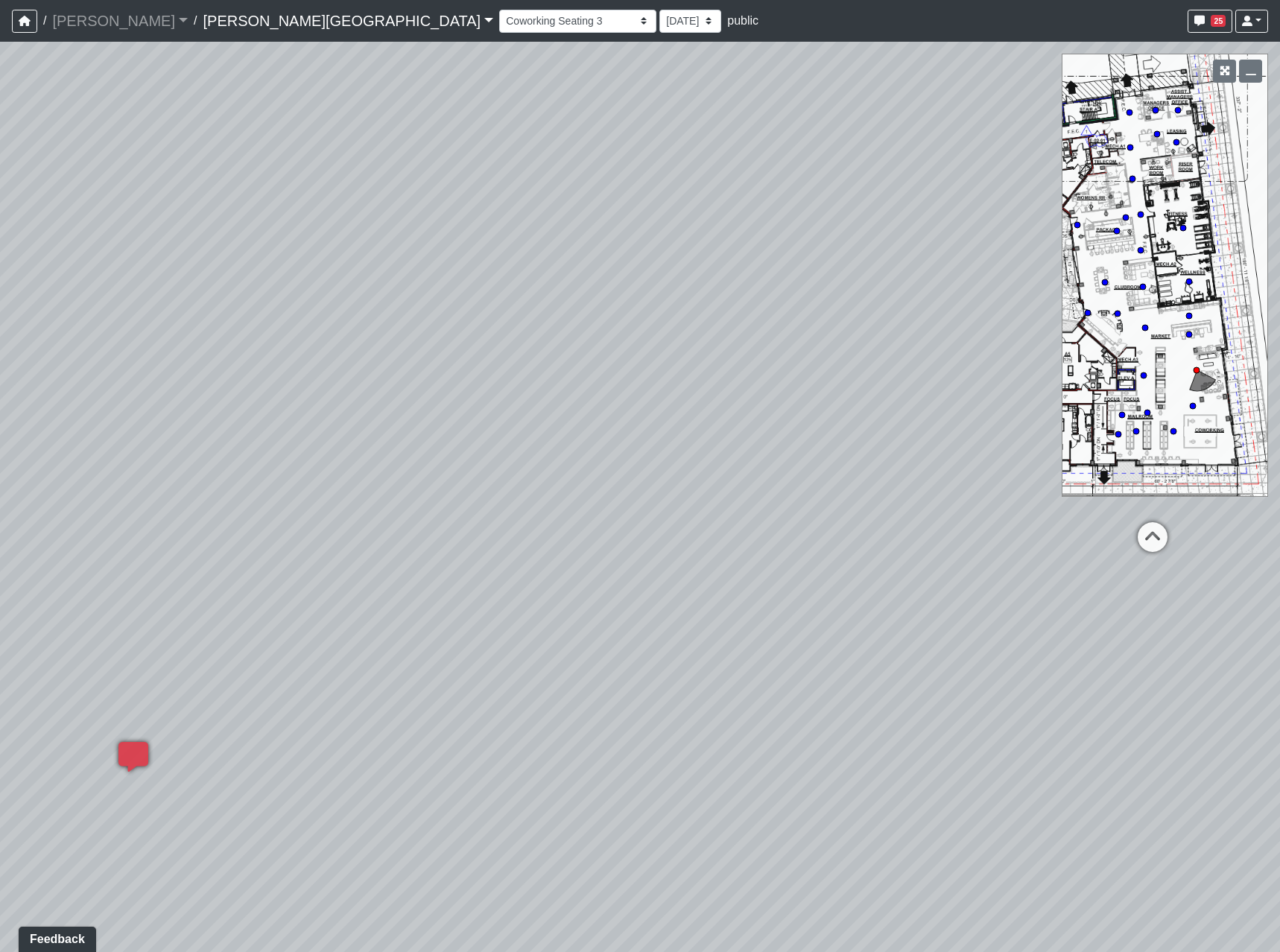
drag, startPoint x: 407, startPoint y: 471, endPoint x: 1269, endPoint y: 417, distance: 863.7
click at [1279, 418] on div "Loading... Coffee Bar Loading... Leasing Entry 2 Loading... Managers Office Loa…" at bounding box center [640, 497] width 1280 height 910
drag, startPoint x: 351, startPoint y: 459, endPoint x: 1124, endPoint y: 513, distance: 774.9
click at [1217, 513] on div "Loading... Coffee Bar Loading... Leasing Entry 2 Loading... Managers Office Loa…" at bounding box center [640, 497] width 1280 height 910
drag, startPoint x: 118, startPoint y: 500, endPoint x: -37, endPoint y: 472, distance: 157.5
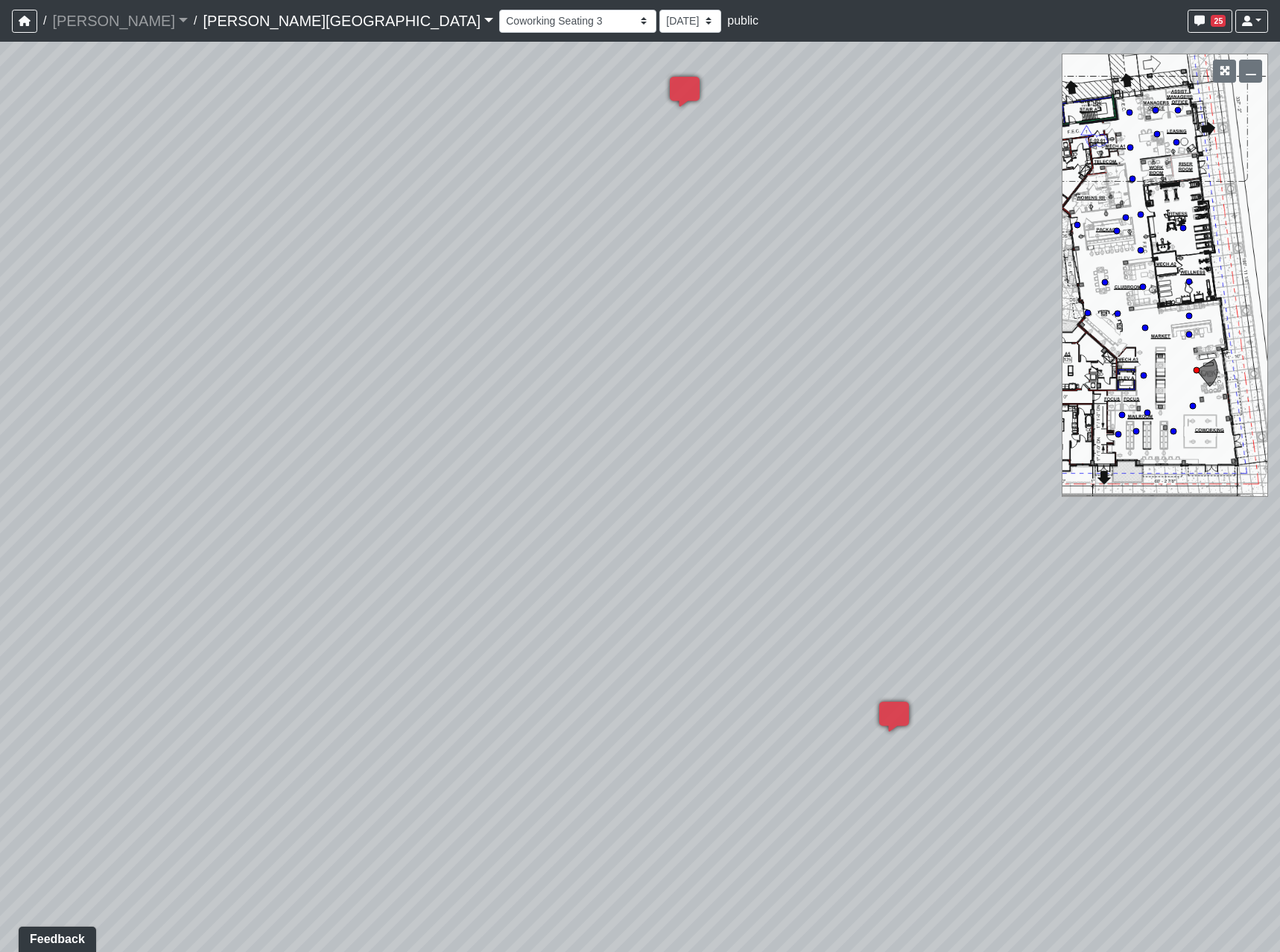
click at [0, 472] on html "/ [PERSON_NAME] Loading... / [PERSON_NAME][GEOGRAPHIC_DATA] [PERSON_NAME][GEOGR…" at bounding box center [640, 476] width 1280 height 952
drag, startPoint x: 427, startPoint y: 467, endPoint x: 959, endPoint y: 492, distance: 532.6
click at [959, 492] on div "Loading... Coffee Bar Loading... Leasing Entry 2 Loading... Managers Office Loa…" at bounding box center [640, 497] width 1280 height 910
drag, startPoint x: 464, startPoint y: 209, endPoint x: 448, endPoint y: 322, distance: 114.1
click at [448, 322] on div "Loading... Coffee Bar Loading... Leasing Entry 2 Loading... Managers Office Loa…" at bounding box center [640, 497] width 1280 height 910
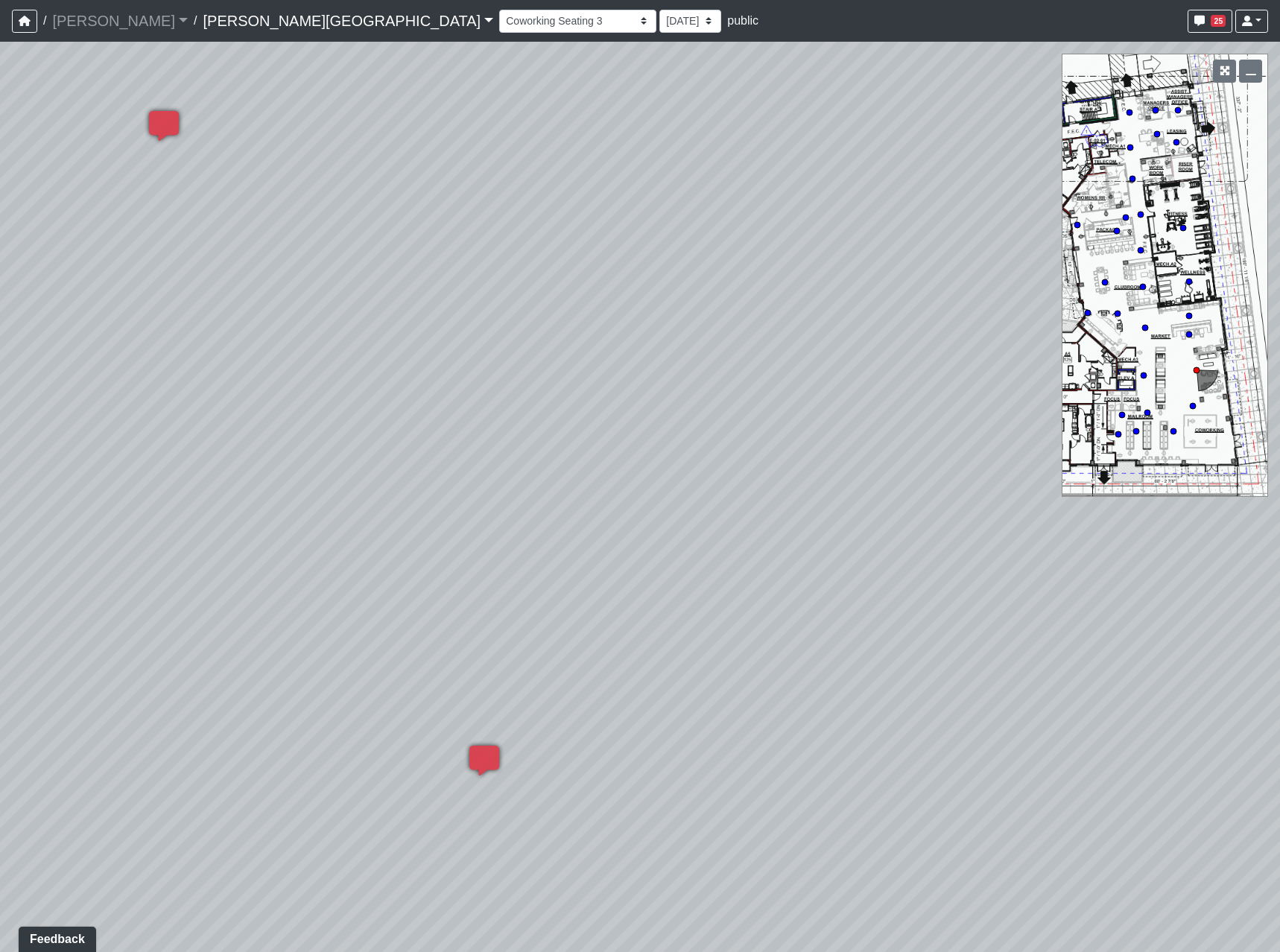
drag, startPoint x: 918, startPoint y: 439, endPoint x: -128, endPoint y: 380, distance: 1047.7
click at [0, 380] on html "/ [PERSON_NAME] Loading... / [PERSON_NAME][GEOGRAPHIC_DATA] [PERSON_NAME][GEOGR…" at bounding box center [640, 476] width 1280 height 952
drag, startPoint x: 477, startPoint y: 365, endPoint x: 228, endPoint y: 319, distance: 253.2
click at [242, 343] on div "Loading... Coffee Bar Loading... Leasing Entry 2 Loading... Managers Office Loa…" at bounding box center [640, 497] width 1280 height 910
click at [1179, 594] on icon at bounding box center [1185, 605] width 45 height 45
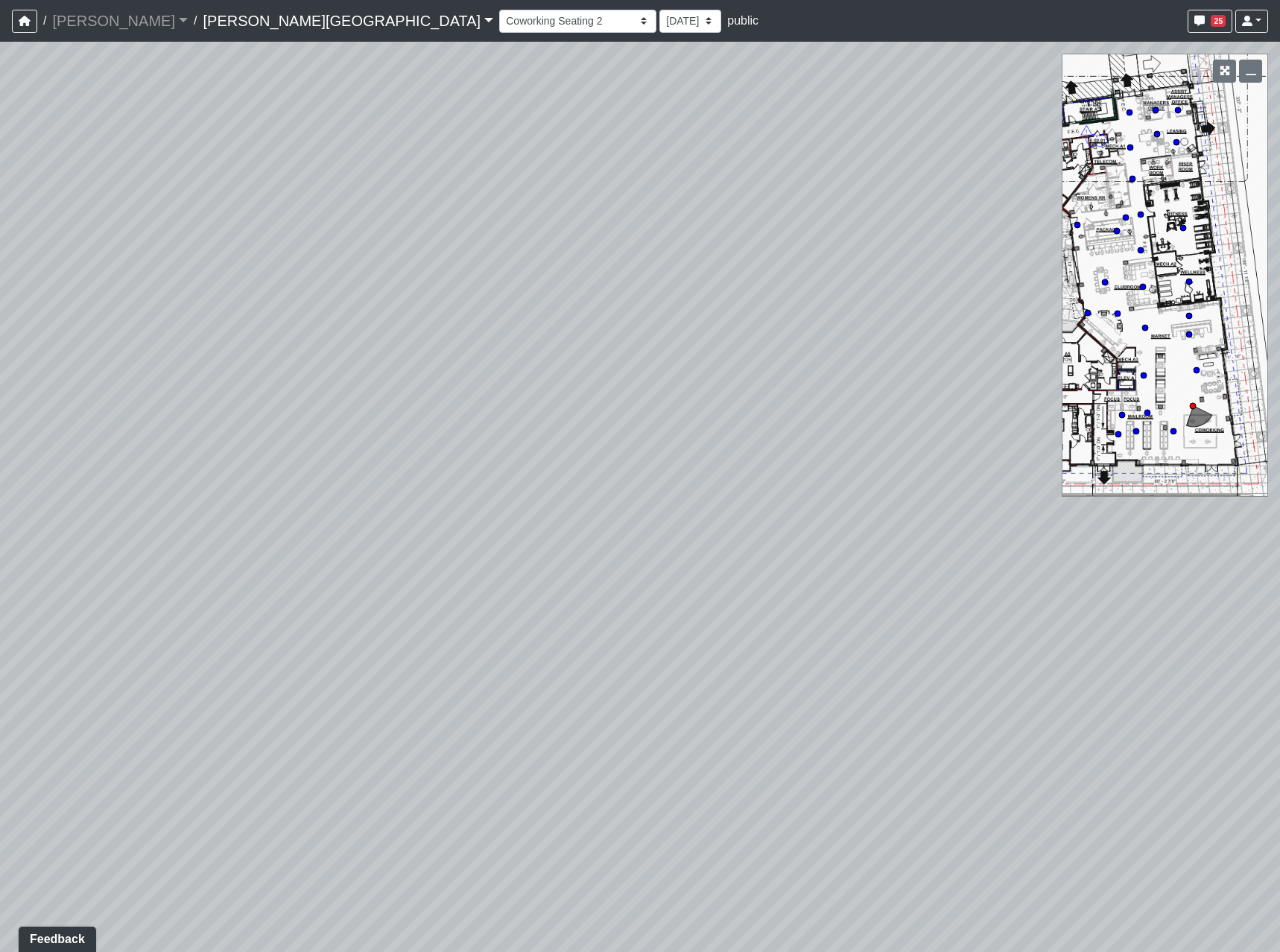
drag, startPoint x: 701, startPoint y: 503, endPoint x: 486, endPoint y: 339, distance: 270.4
drag, startPoint x: 870, startPoint y: 684, endPoint x: 599, endPoint y: 464, distance: 349.1
click at [603, 465] on div "Loading... Coffee Bar Loading... Leasing Entry 2 Loading... Managers Office Loa…" at bounding box center [640, 497] width 1280 height 910
drag, startPoint x: 739, startPoint y: 608, endPoint x: 787, endPoint y: 745, distance: 145.2
click at [792, 747] on div "Loading... Coffee Bar Loading... Leasing Entry 2 Loading... Managers Office Loa…" at bounding box center [640, 497] width 1280 height 910
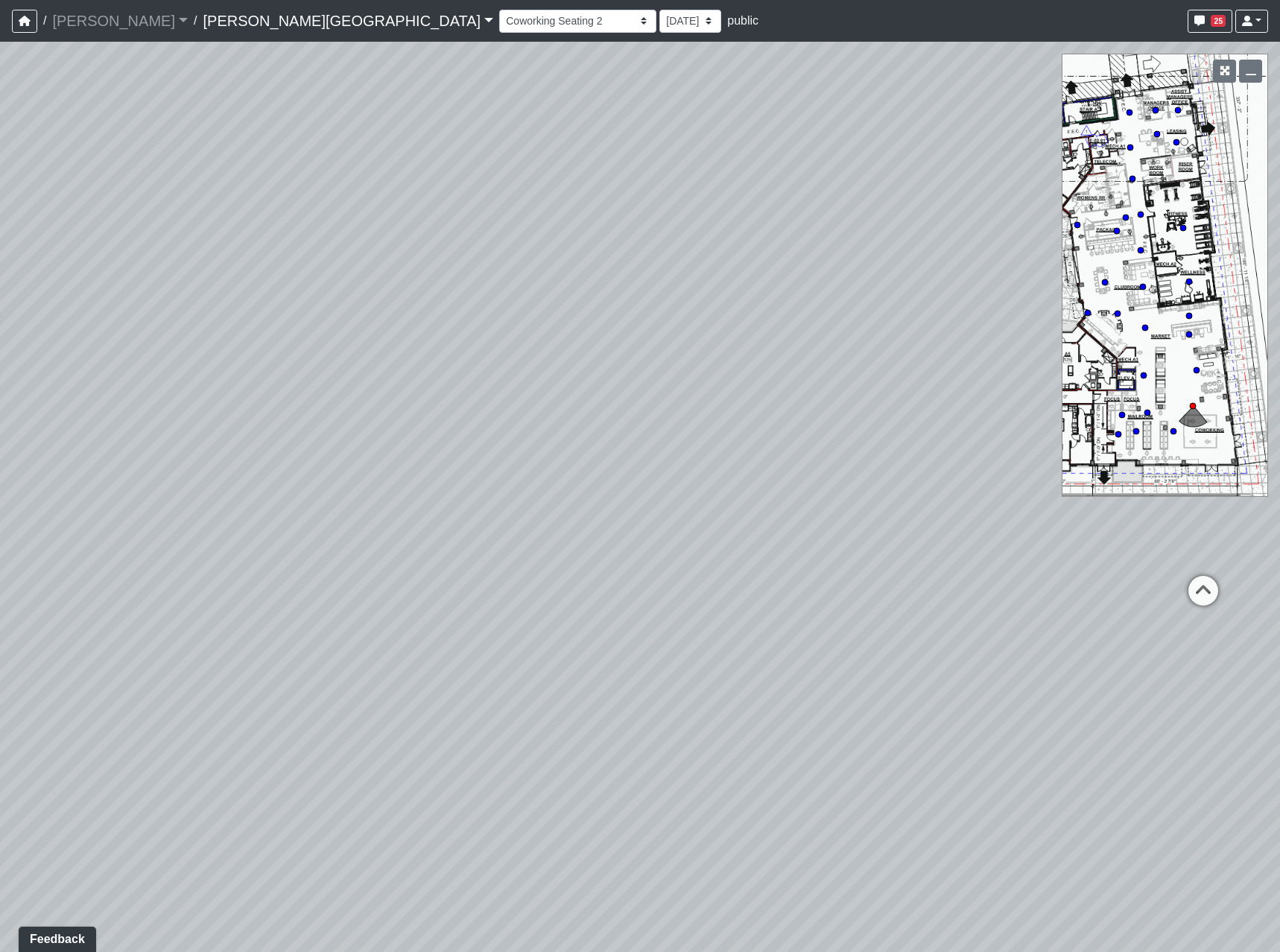
drag, startPoint x: 572, startPoint y: 396, endPoint x: 456, endPoint y: 455, distance: 130.1
click at [471, 486] on div "Loading... Coffee Bar Loading... Leasing Entry 2 Loading... Managers Office Loa…" at bounding box center [640, 497] width 1280 height 910
drag, startPoint x: 675, startPoint y: 491, endPoint x: 624, endPoint y: 468, distance: 55.9
click at [624, 469] on div "Loading... Coffee Bar Loading... Leasing Entry 2 Loading... Managers Office Loa…" at bounding box center [640, 497] width 1280 height 910
drag, startPoint x: 525, startPoint y: 487, endPoint x: 512, endPoint y: 712, distance: 225.4
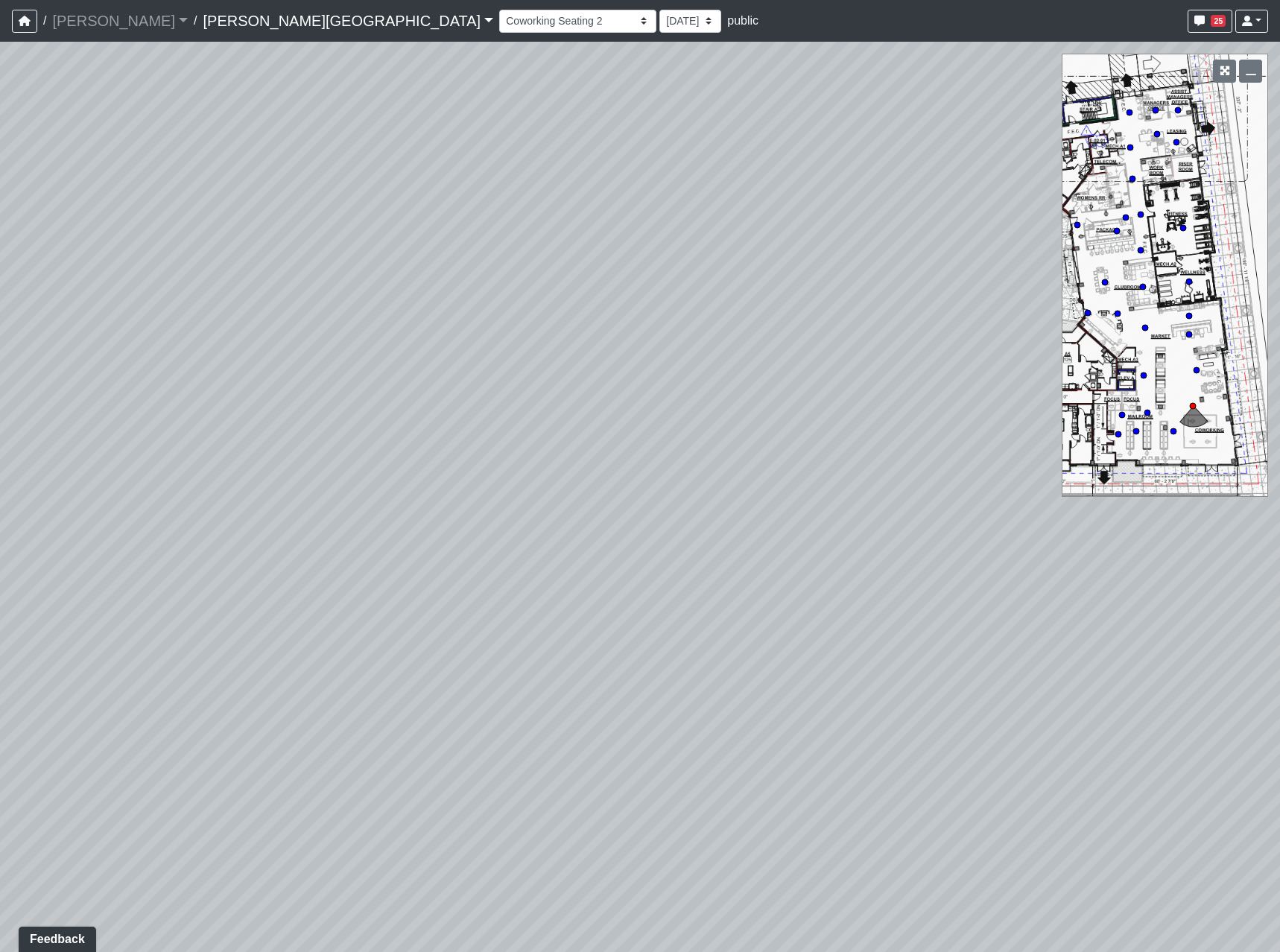
click at [551, 768] on div "Loading... Coffee Bar Loading... Leasing Entry 2 Loading... Managers Office Loa…" at bounding box center [640, 497] width 1280 height 910
drag, startPoint x: 237, startPoint y: 422, endPoint x: 543, endPoint y: 375, distance: 309.6
click at [543, 373] on div "Loading... Coffee Bar Loading... Leasing Entry 2 Loading... Managers Office Loa…" at bounding box center [640, 497] width 1280 height 910
drag, startPoint x: 743, startPoint y: 775, endPoint x: 531, endPoint y: 626, distance: 259.1
click at [440, 688] on div "Loading... Coffee Bar Loading... Leasing Entry 2 Loading... Managers Office Loa…" at bounding box center [640, 497] width 1280 height 910
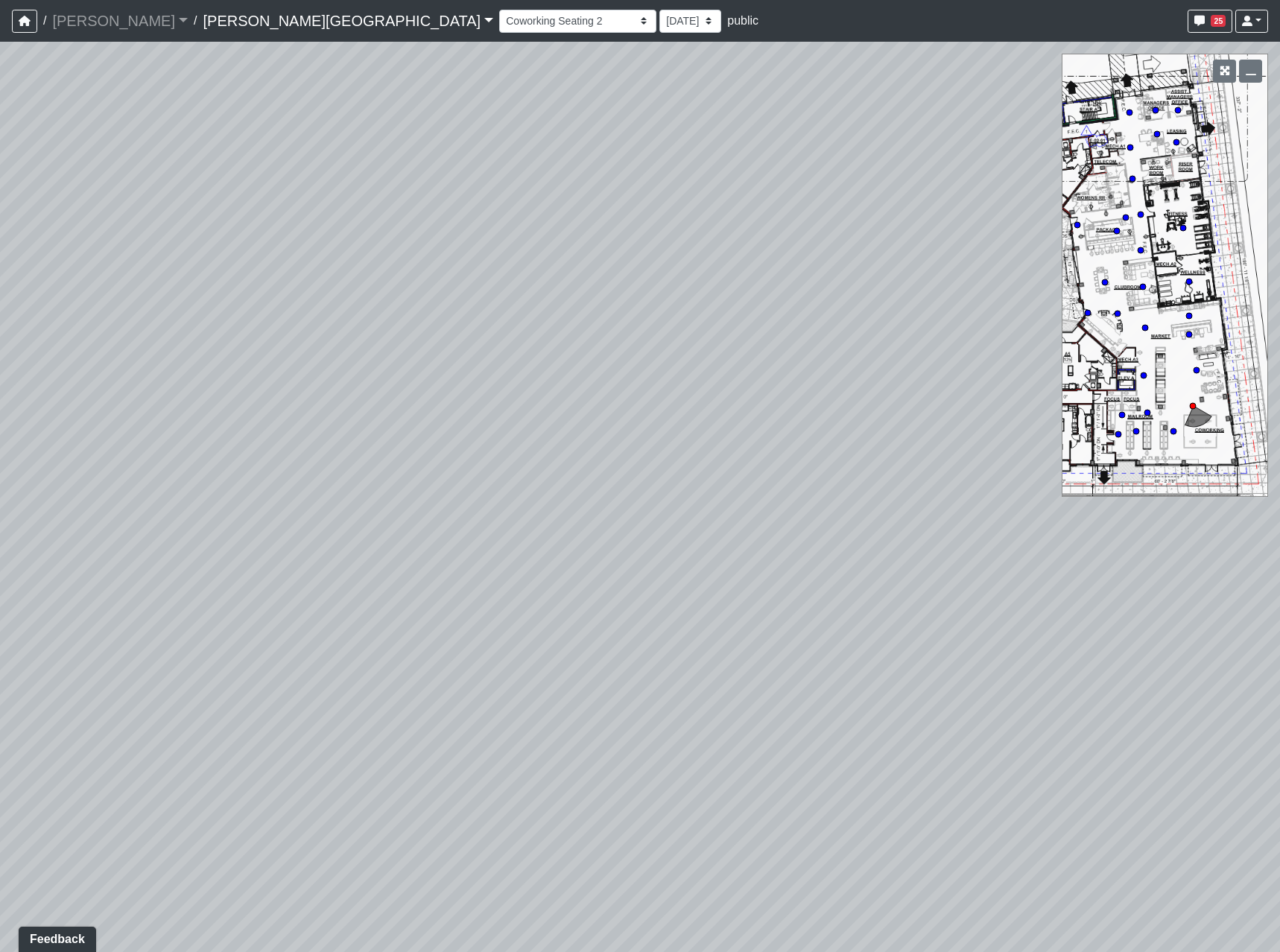
drag, startPoint x: 276, startPoint y: 656, endPoint x: 320, endPoint y: 564, distance: 102.0
click at [325, 566] on div "Loading... Coffee Bar Loading... Leasing Entry 2 Loading... Managers Office Loa…" at bounding box center [640, 497] width 1280 height 910
drag, startPoint x: 250, startPoint y: 829, endPoint x: 296, endPoint y: 599, distance: 234.6
click at [296, 599] on div "Loading... Coffee Bar Loading... Leasing Entry 2 Loading... Managers Office Loa…" at bounding box center [640, 497] width 1280 height 910
click at [499, 29] on select "Hallway Hospitality Bar Package Room Package Room Entry Pool Courtyard Entry 1 …" at bounding box center [578, 21] width 157 height 23
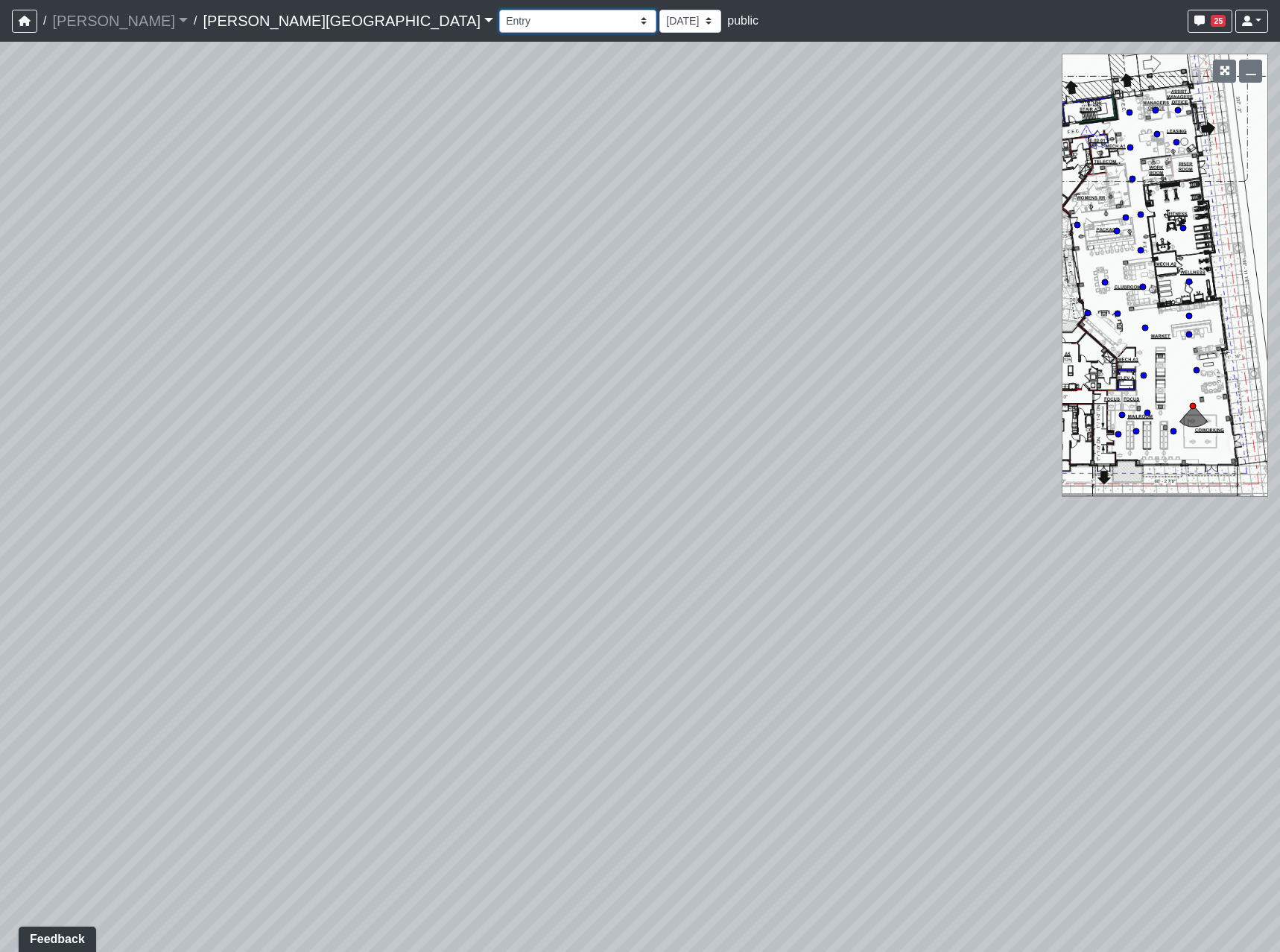
click at [499, 10] on select "Hallway Hospitality Bar Package Room Package Room Entry Pool Courtyard Entry 1 …" at bounding box center [578, 21] width 157 height 23
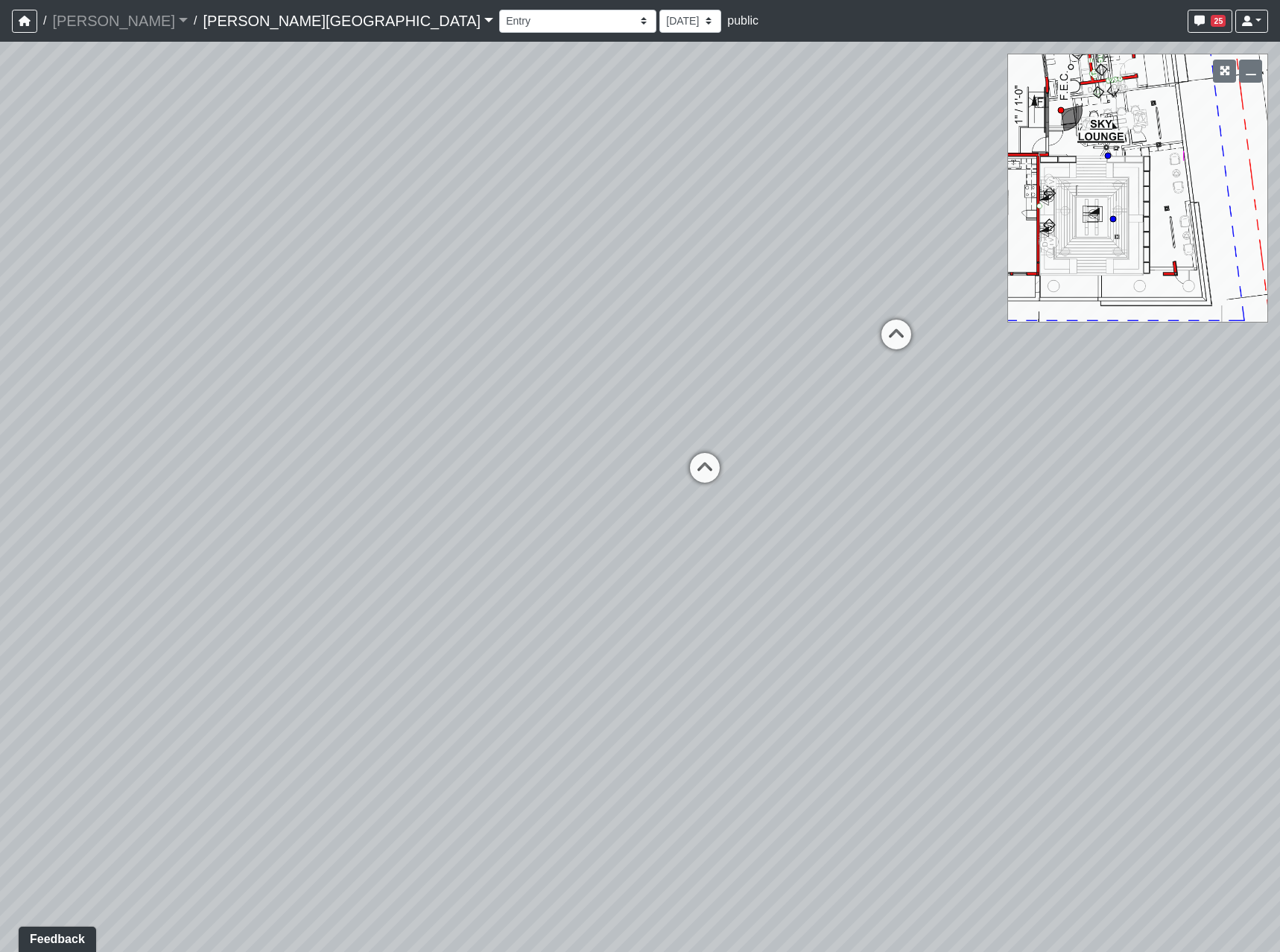
drag, startPoint x: 552, startPoint y: 682, endPoint x: -99, endPoint y: 510, distance: 673.3
click at [0, 510] on html "/ [PERSON_NAME] Loading... / [PERSON_NAME][GEOGRAPHIC_DATA] [PERSON_NAME][GEOGR…" at bounding box center [640, 476] width 1280 height 952
drag, startPoint x: 822, startPoint y: 396, endPoint x: 139, endPoint y: 393, distance: 683.0
click at [139, 395] on div "Loading... Coffee Bar Loading... Leasing Entry 2 Loading... Managers Office Loa…" at bounding box center [640, 497] width 1280 height 910
drag, startPoint x: 305, startPoint y: 423, endPoint x: 846, endPoint y: 459, distance: 542.2
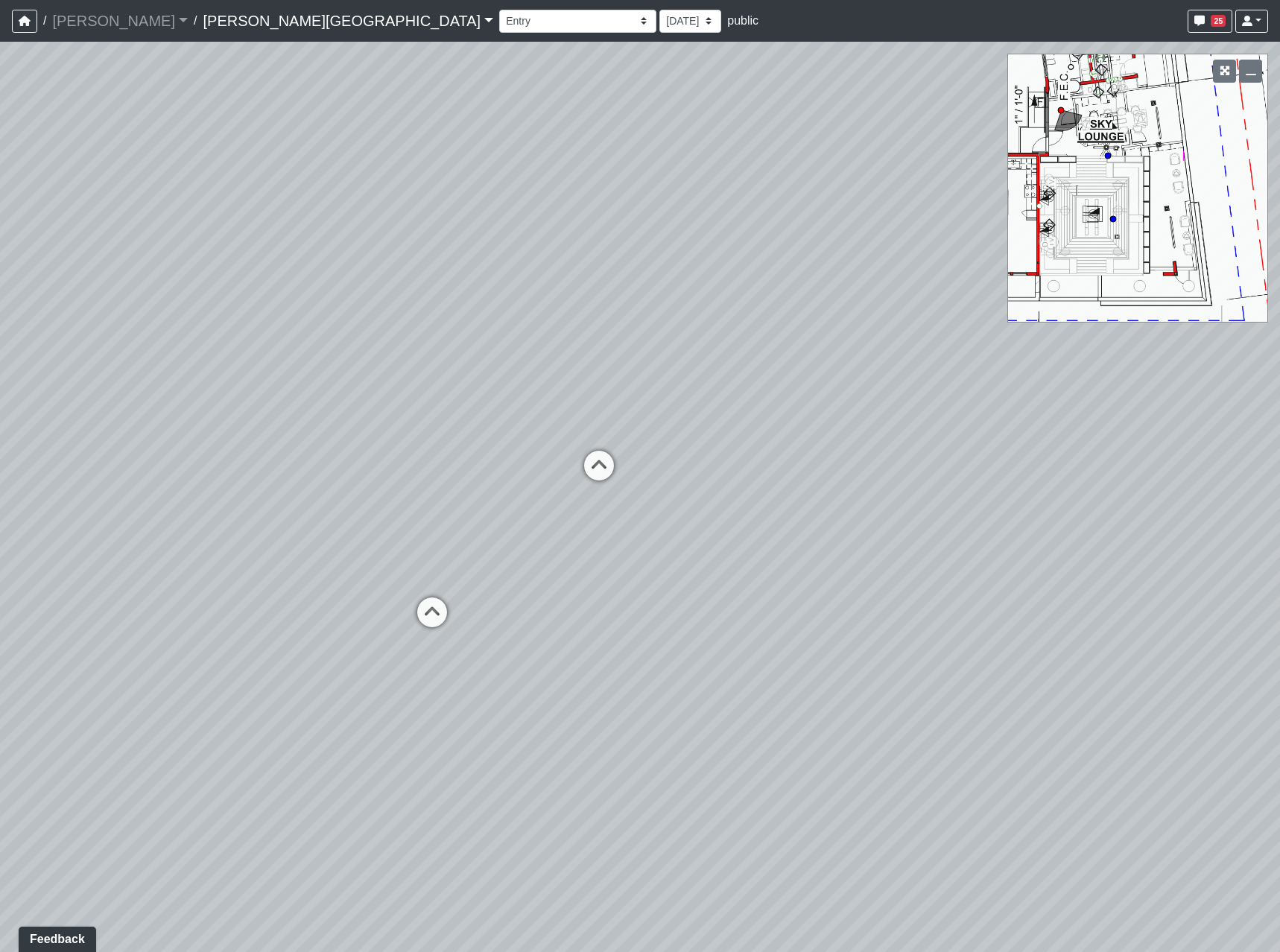
click at [846, 459] on div "Loading... Coffee Bar Loading... Leasing Entry 2 Loading... Managers Office Loa…" at bounding box center [640, 497] width 1280 height 910
click at [453, 611] on icon at bounding box center [450, 616] width 45 height 45
drag, startPoint x: 824, startPoint y: 591, endPoint x: 153, endPoint y: 552, distance: 672.1
click at [153, 552] on div "Loading... Coffee Bar Loading... Leasing Entry 2 Loading... Managers Office Loa…" at bounding box center [640, 497] width 1280 height 910
click at [444, 554] on icon at bounding box center [424, 558] width 45 height 45
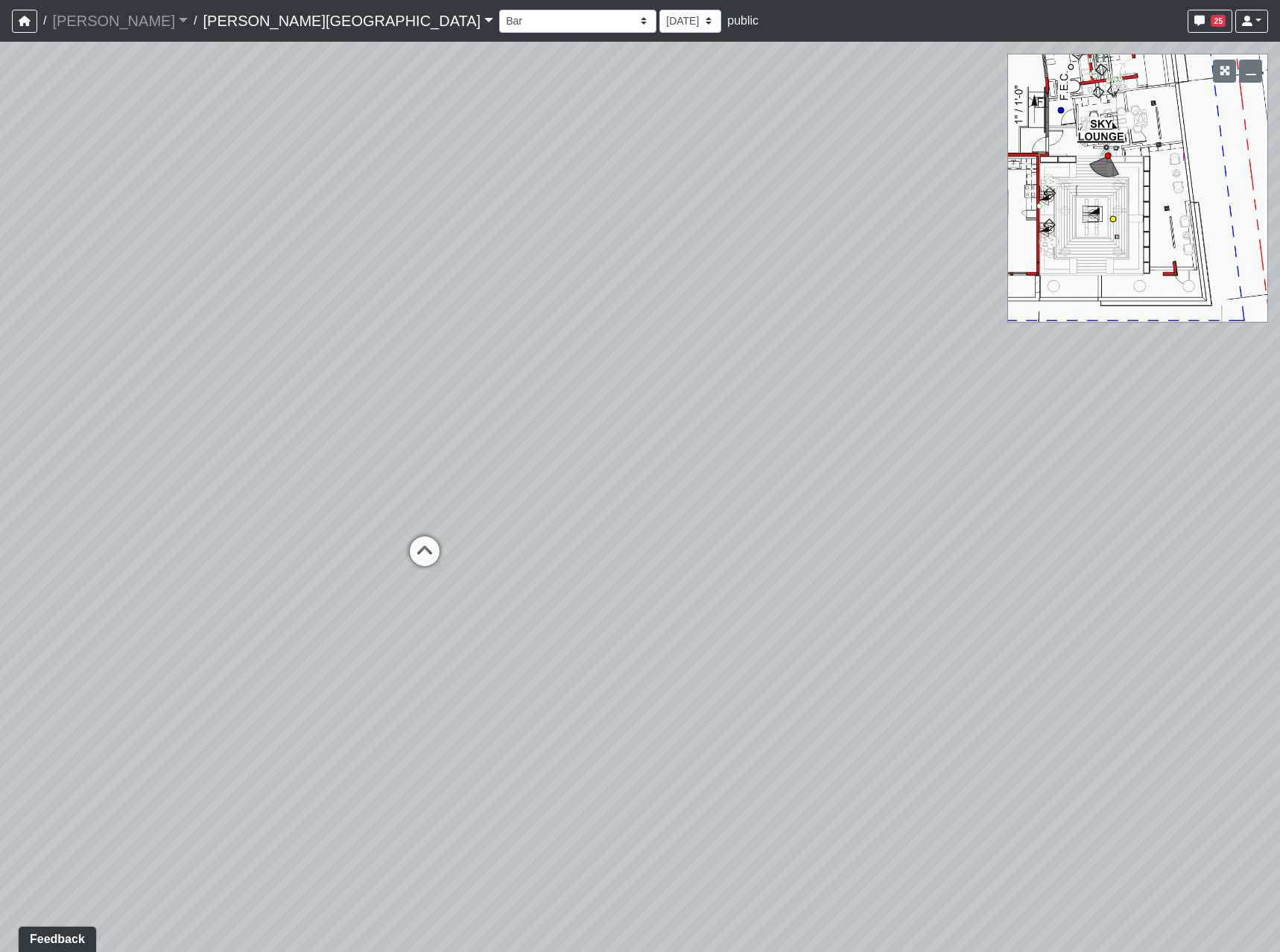
select select "gyx31D7RvGdwkULgNvdQBo"
drag, startPoint x: 415, startPoint y: 520, endPoint x: 1280, endPoint y: 630, distance: 872.0
click at [1280, 630] on html "/ [PERSON_NAME] Loading... / [PERSON_NAME][GEOGRAPHIC_DATA] [PERSON_NAME][GEOGR…" at bounding box center [640, 476] width 1280 height 952
drag, startPoint x: 358, startPoint y: 578, endPoint x: 1273, endPoint y: 672, distance: 919.8
click at [1280, 673] on html "/ [PERSON_NAME] Loading... / [PERSON_NAME][GEOGRAPHIC_DATA] [PERSON_NAME][GEOGR…" at bounding box center [640, 476] width 1280 height 952
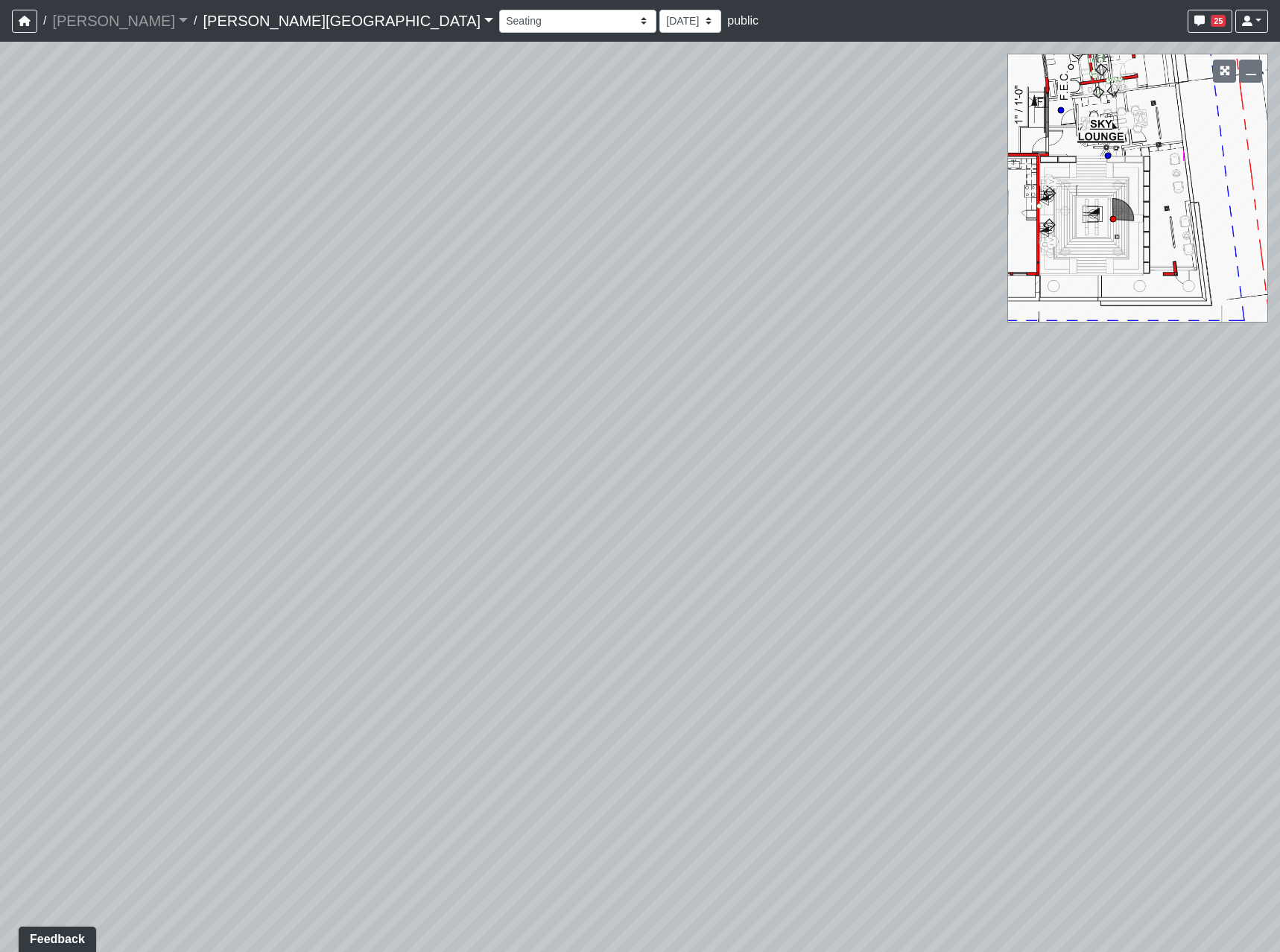
drag, startPoint x: 507, startPoint y: 619, endPoint x: 1280, endPoint y: 636, distance: 773.2
click at [1280, 636] on html "/ [PERSON_NAME] Loading... / [PERSON_NAME][GEOGRAPHIC_DATA] [PERSON_NAME][GEOGR…" at bounding box center [640, 476] width 1280 height 952
drag, startPoint x: 573, startPoint y: 639, endPoint x: 454, endPoint y: 570, distance: 137.6
click at [454, 571] on div "Loading... Coffee Bar Loading... Leasing Entry 2 Loading... Managers Office Loa…" at bounding box center [640, 497] width 1280 height 910
drag, startPoint x: 454, startPoint y: 570, endPoint x: 359, endPoint y: 487, distance: 126.2
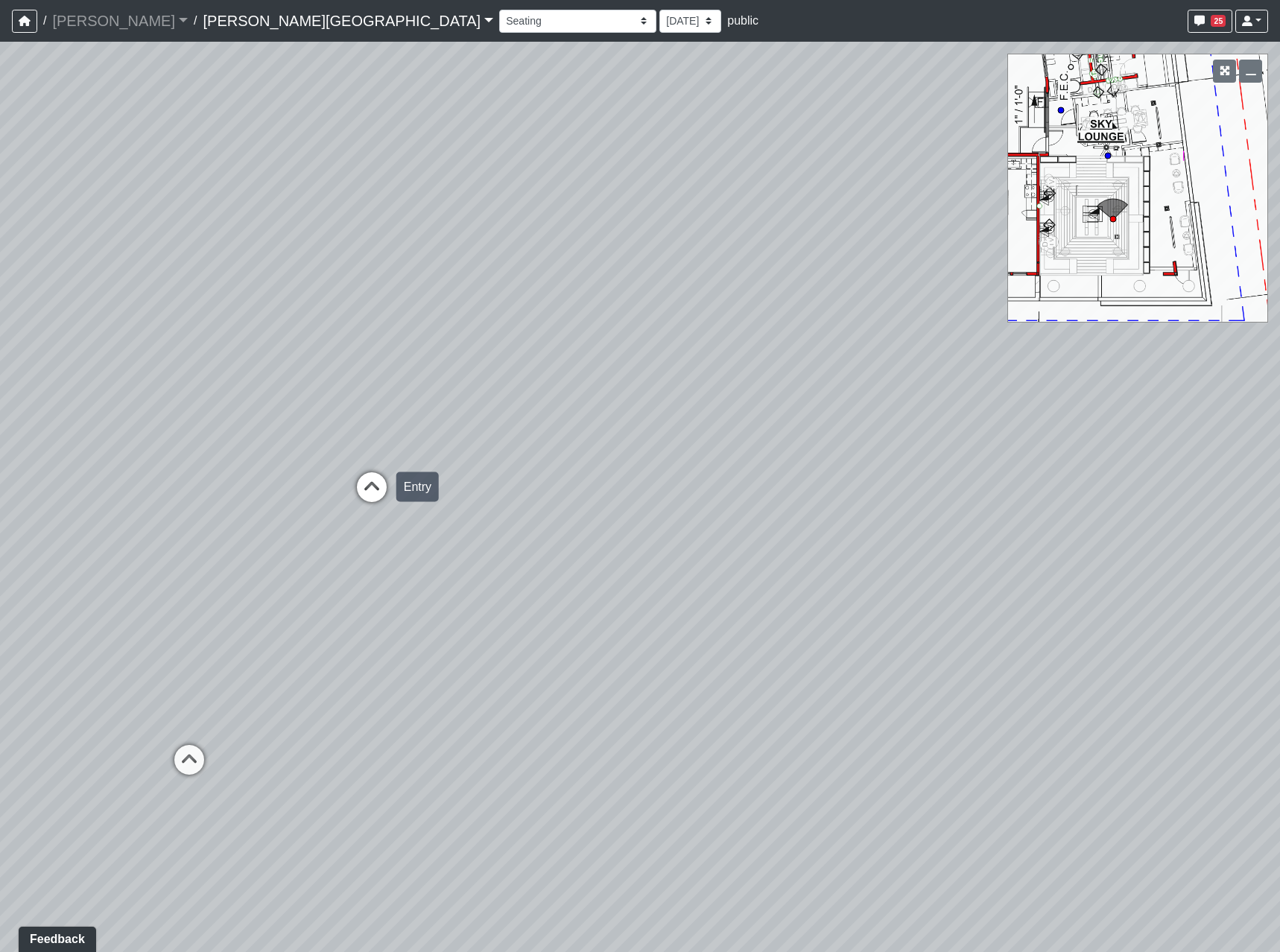
click at [395, 538] on div "Loading... Coffee Bar Loading... Leasing Entry 2 Loading... Managers Office Loa…" at bounding box center [640, 497] width 1280 height 910
